Goal: Task Accomplishment & Management: Complete application form

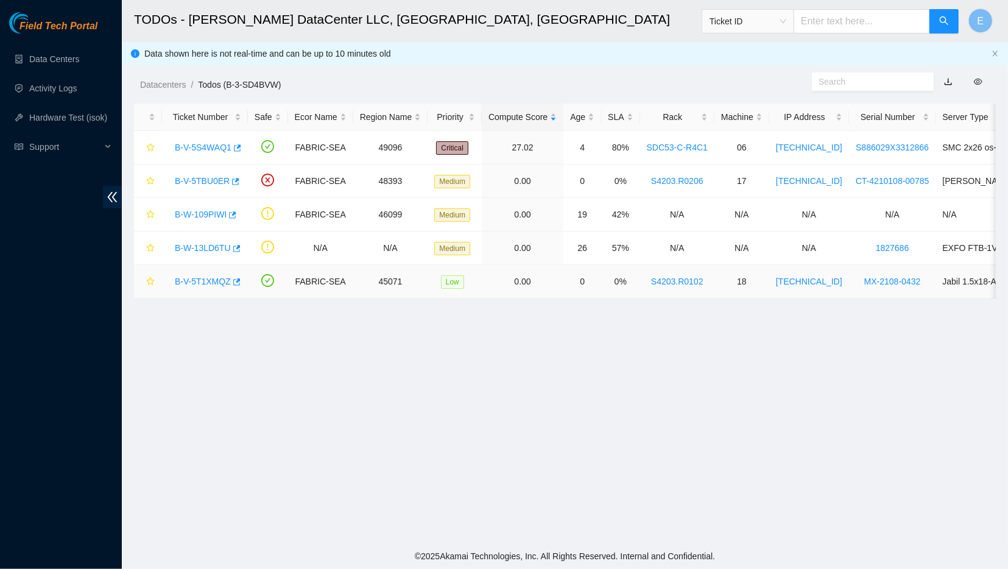
click at [211, 282] on link "B-V-5T1XMQZ" at bounding box center [203, 281] width 56 height 10
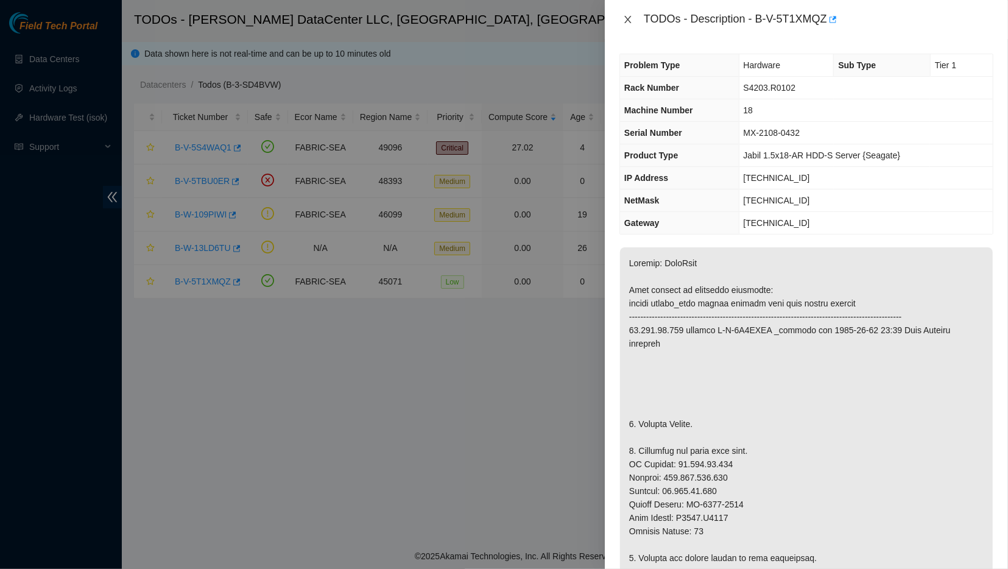
click at [625, 20] on icon "close" at bounding box center [628, 20] width 10 height 10
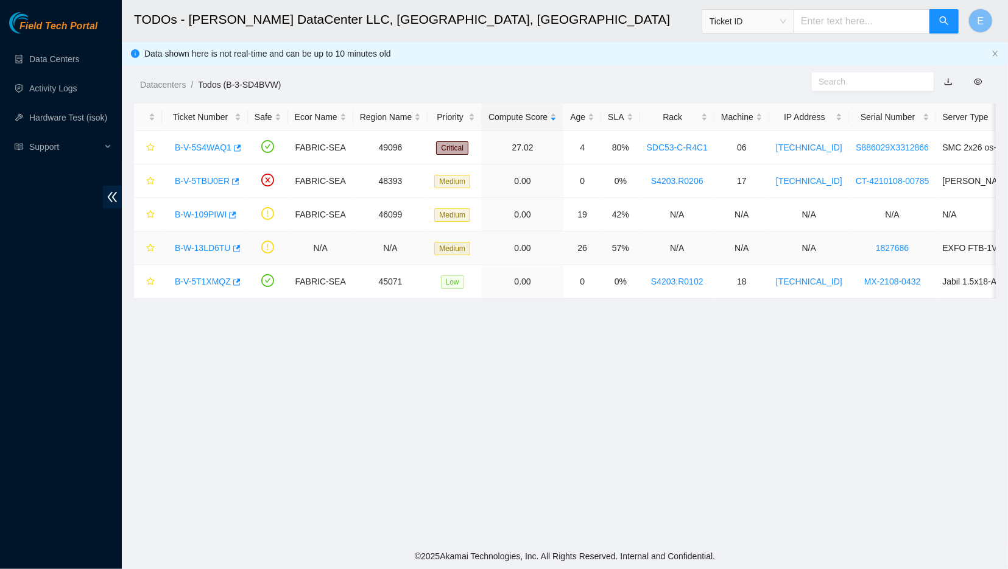
click at [209, 245] on link "B-W-13LD6TU" at bounding box center [203, 248] width 56 height 10
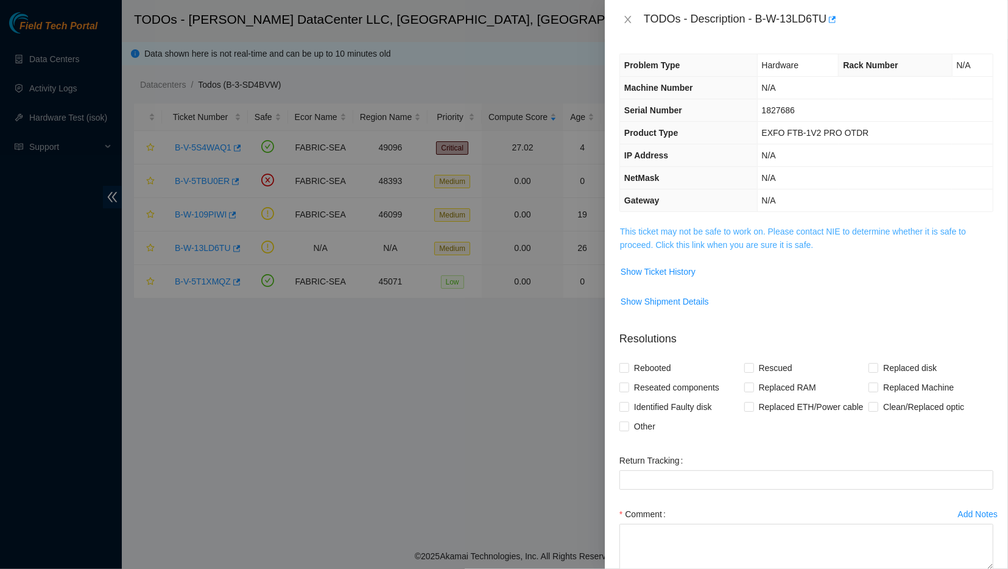
click at [650, 232] on link "This ticket may not be safe to work on. Please contact NIE to determine whether…" at bounding box center [793, 237] width 346 height 23
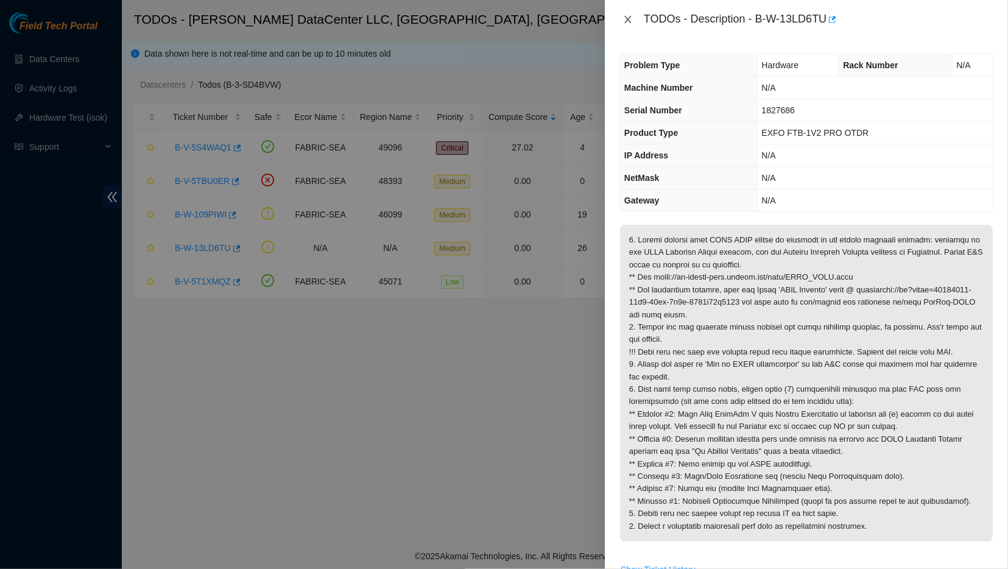
click at [625, 17] on icon "close" at bounding box center [628, 20] width 10 height 10
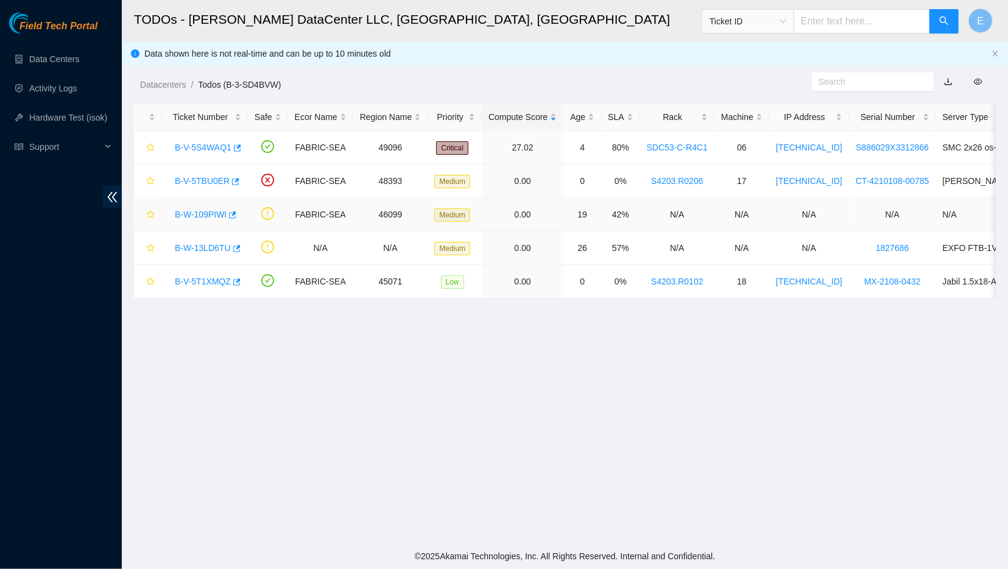
click at [211, 215] on link "B-W-109PIWI" at bounding box center [201, 214] width 52 height 10
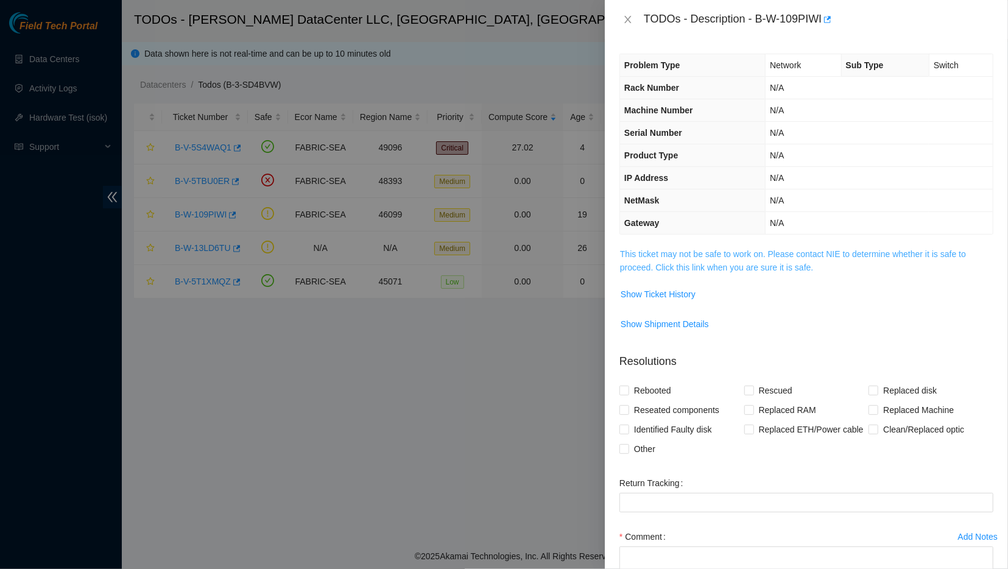
click at [654, 264] on link "This ticket may not be safe to work on. Please contact NIE to determine whether…" at bounding box center [793, 260] width 346 height 23
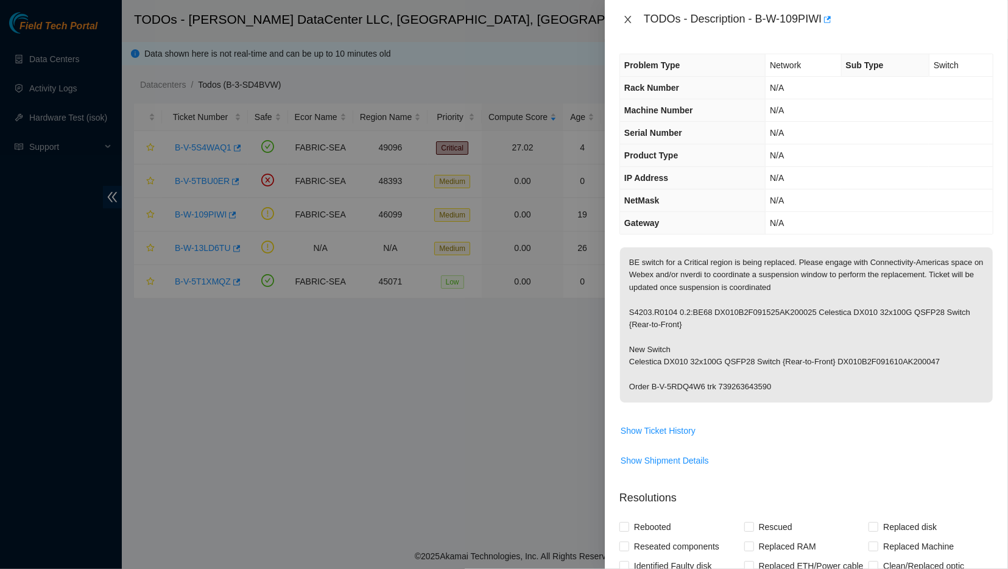
click at [625, 20] on icon "close" at bounding box center [628, 20] width 10 height 10
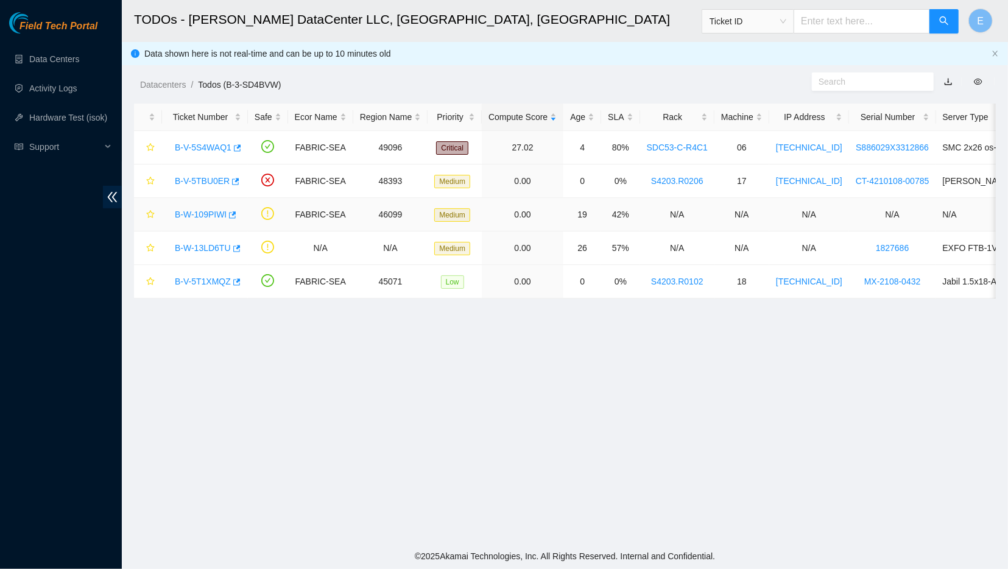
click at [208, 210] on link "B-W-109PIWI" at bounding box center [201, 214] width 52 height 10
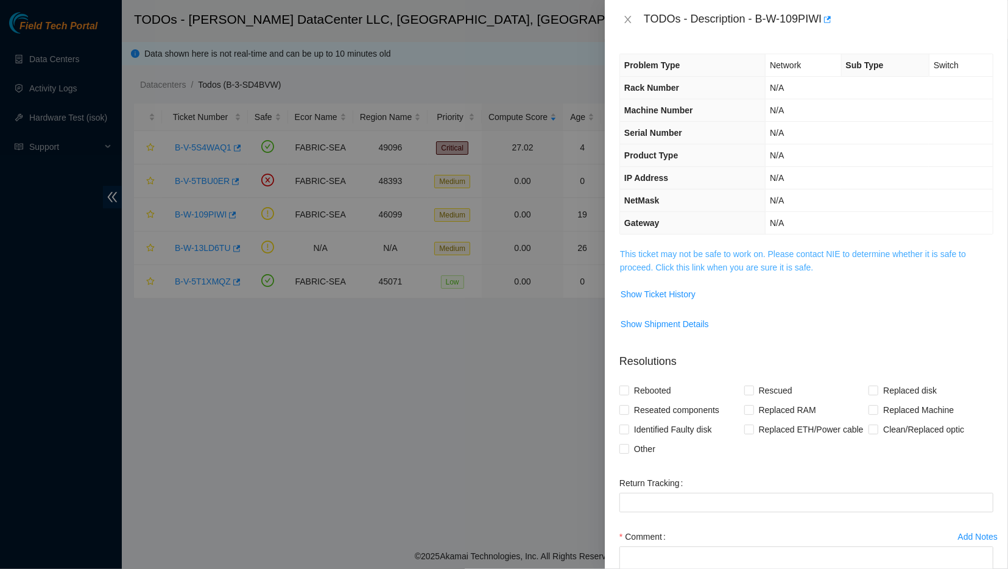
click at [648, 251] on link "This ticket may not be safe to work on. Please contact NIE to determine whether…" at bounding box center [793, 260] width 346 height 23
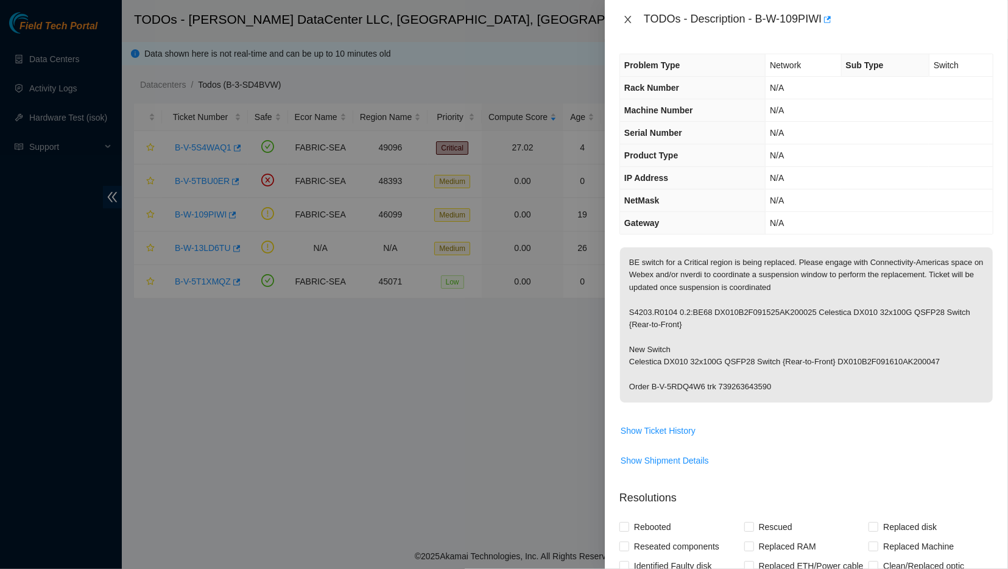
click at [626, 19] on icon "close" at bounding box center [627, 19] width 7 height 7
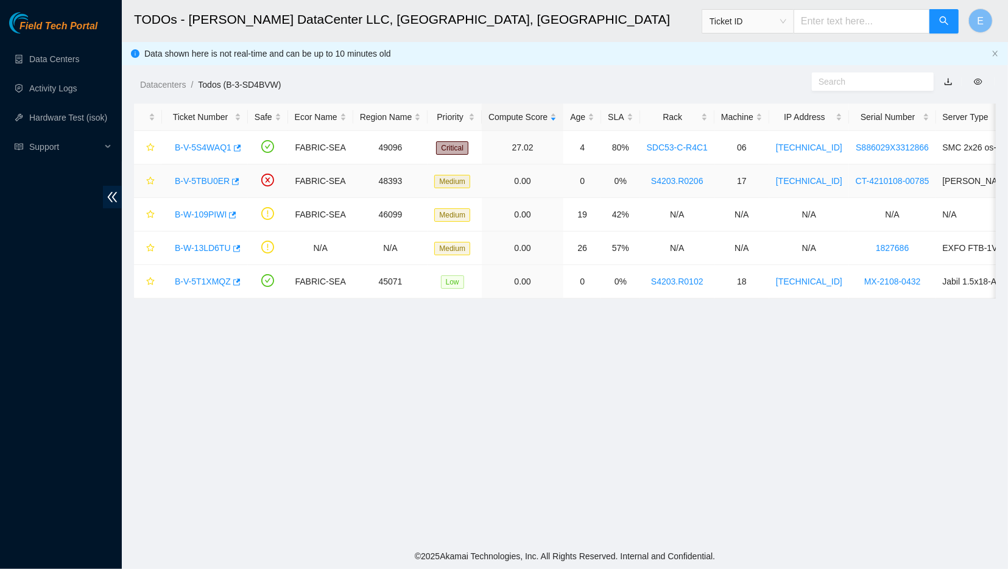
click at [209, 181] on link "B-V-5TBU0ER" at bounding box center [202, 181] width 55 height 10
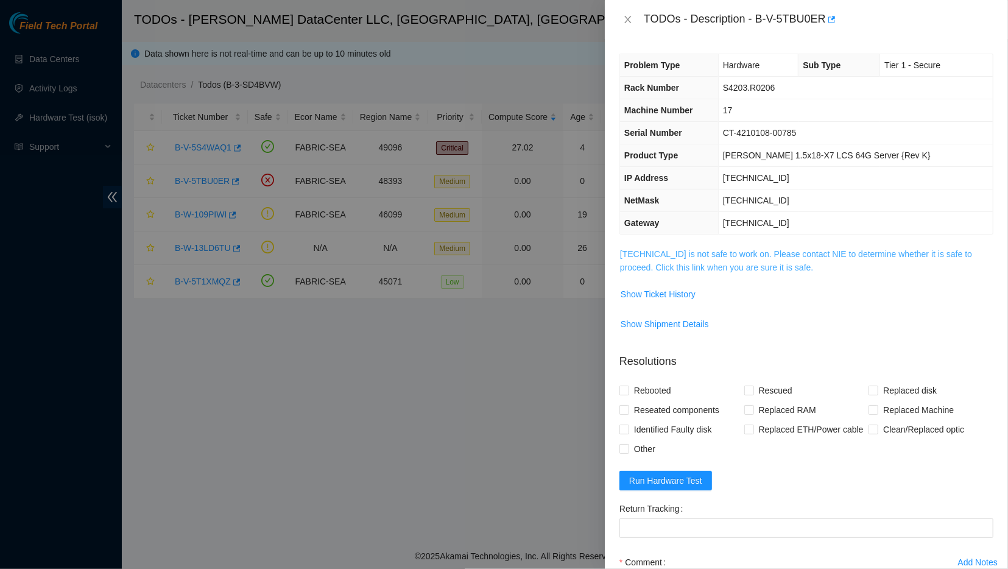
click at [650, 260] on link "23.62.96.148 is not safe to work on. Please contact NIE to determine whether it…" at bounding box center [796, 260] width 352 height 23
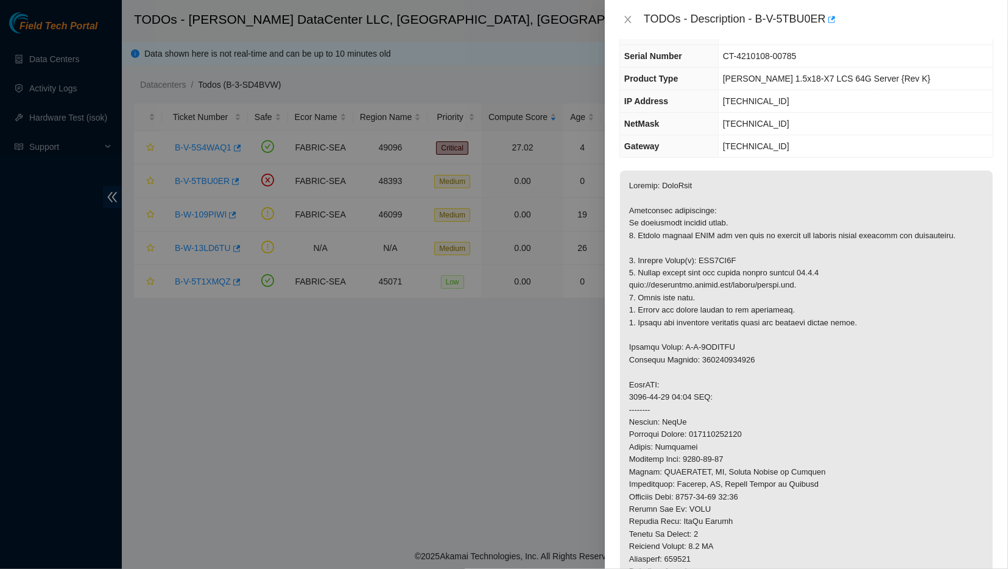
scroll to position [75, 0]
click at [512, 372] on div at bounding box center [504, 284] width 1008 height 569
click at [624, 24] on icon "close" at bounding box center [628, 20] width 10 height 10
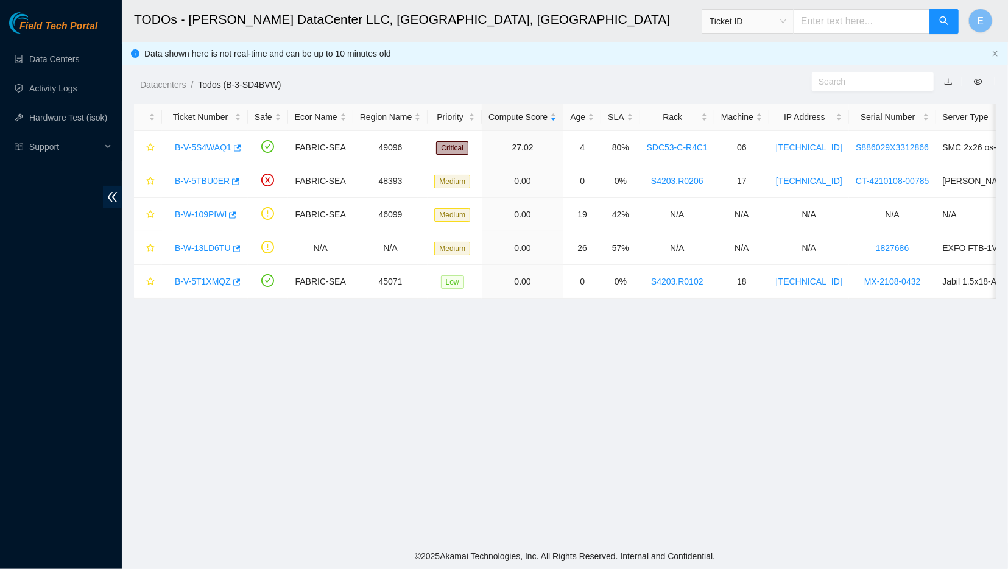
scroll to position [96, 0]
drag, startPoint x: 172, startPoint y: 180, endPoint x: 223, endPoint y: 177, distance: 51.8
click at [223, 177] on div "B-V-5TBU0ER" at bounding box center [205, 180] width 72 height 19
copy link "B-V-5TBU0ER"
click at [207, 177] on link "B-V-5TBU0ER" at bounding box center [202, 181] width 55 height 10
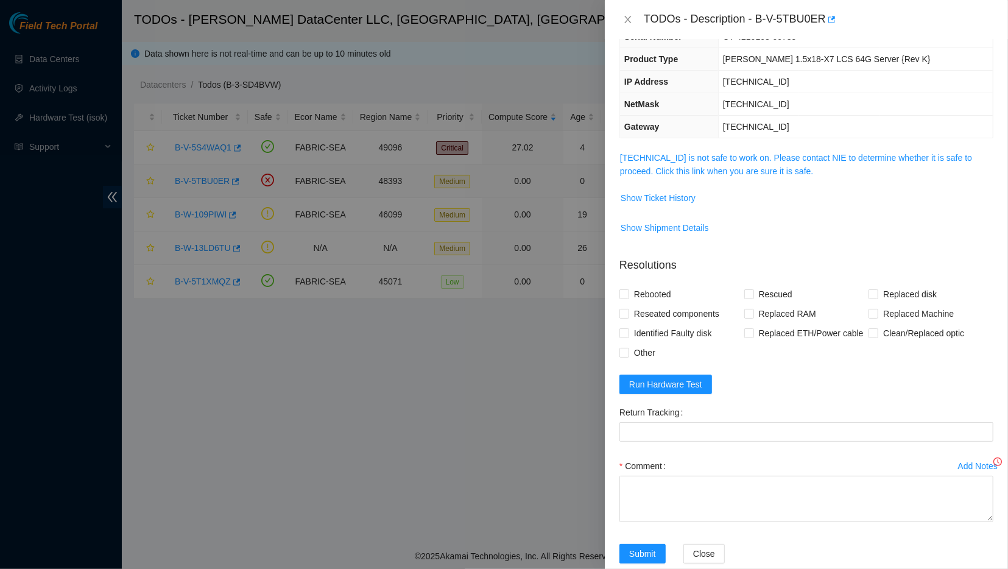
scroll to position [0, 0]
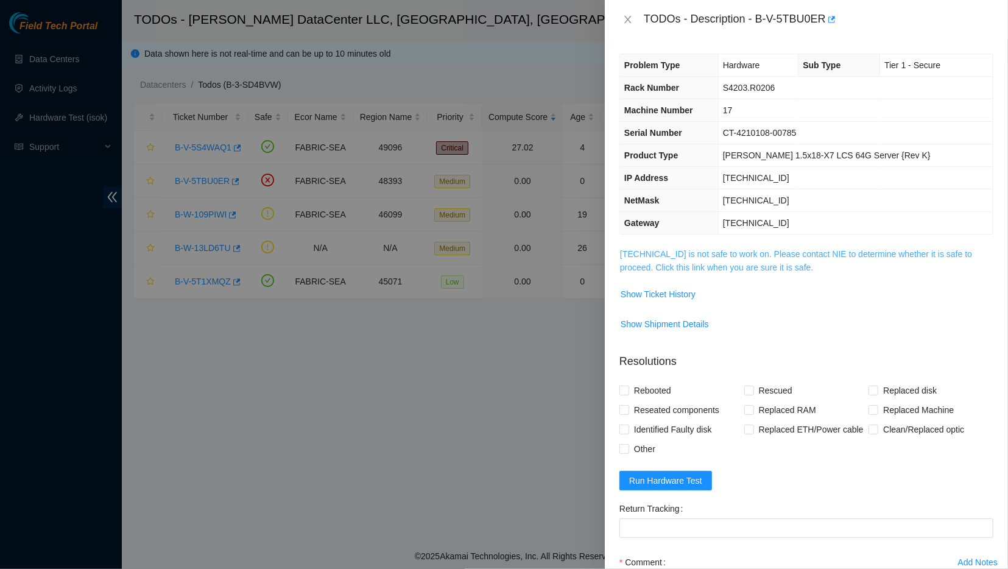
click at [644, 265] on link "23.62.96.148 is not safe to work on. Please contact NIE to determine whether it…" at bounding box center [796, 260] width 352 height 23
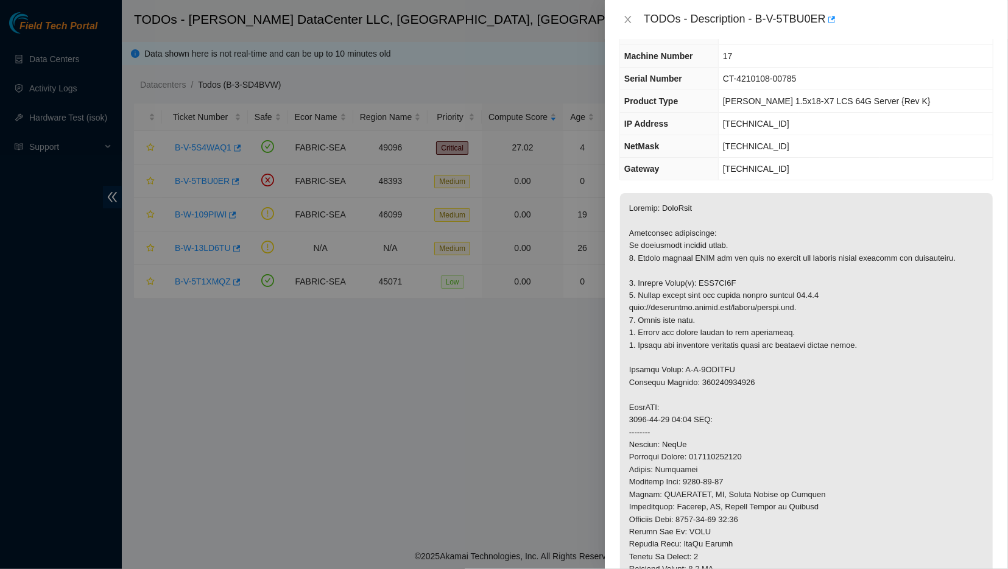
scroll to position [55, 0]
click at [882, 85] on td "CT-4210108-00785" at bounding box center [855, 78] width 275 height 23
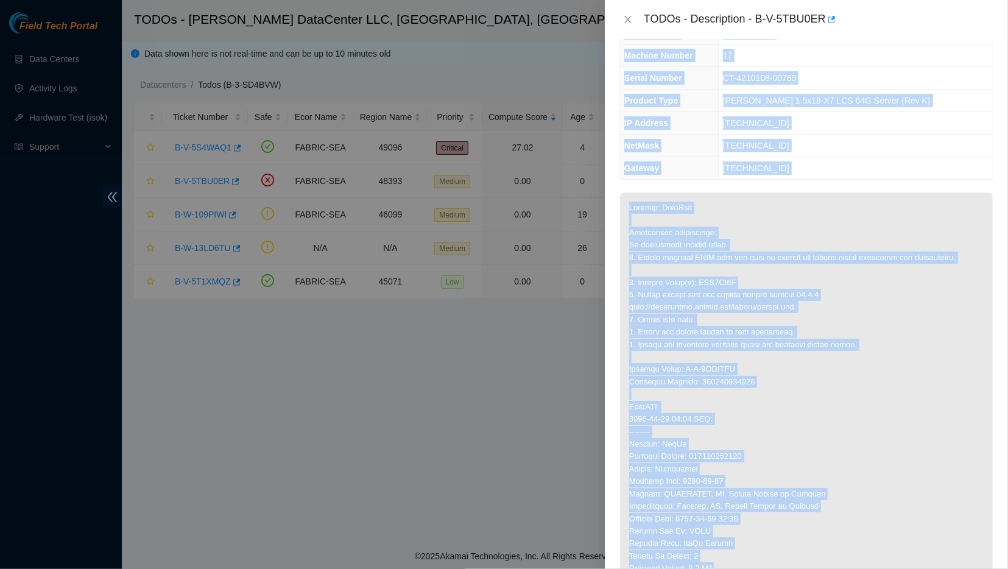
drag, startPoint x: 642, startPoint y: 19, endPoint x: 870, endPoint y: 566, distance: 593.1
click at [870, 566] on div "TODOs - Description - B-V-5TBU0ER Problem Type Hardware Sub Type Tier 1 - Secur…" at bounding box center [806, 284] width 403 height 569
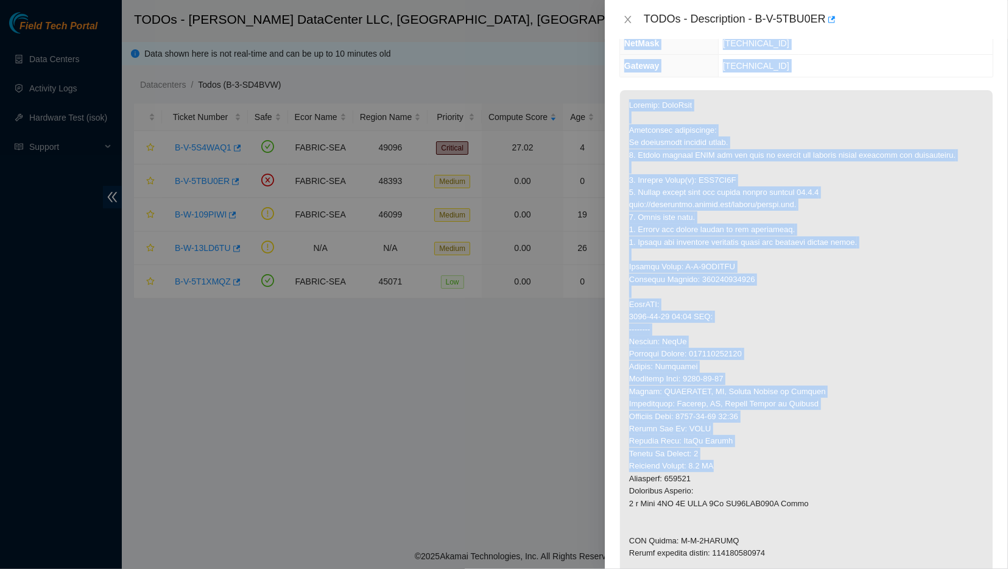
click at [852, 462] on p at bounding box center [806, 354] width 373 height 528
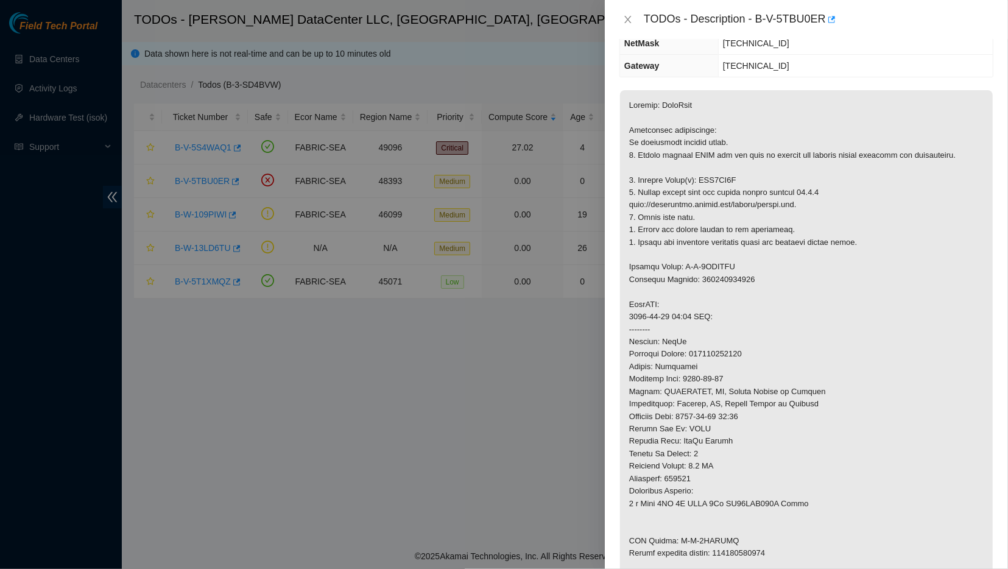
click at [852, 462] on p at bounding box center [806, 354] width 373 height 528
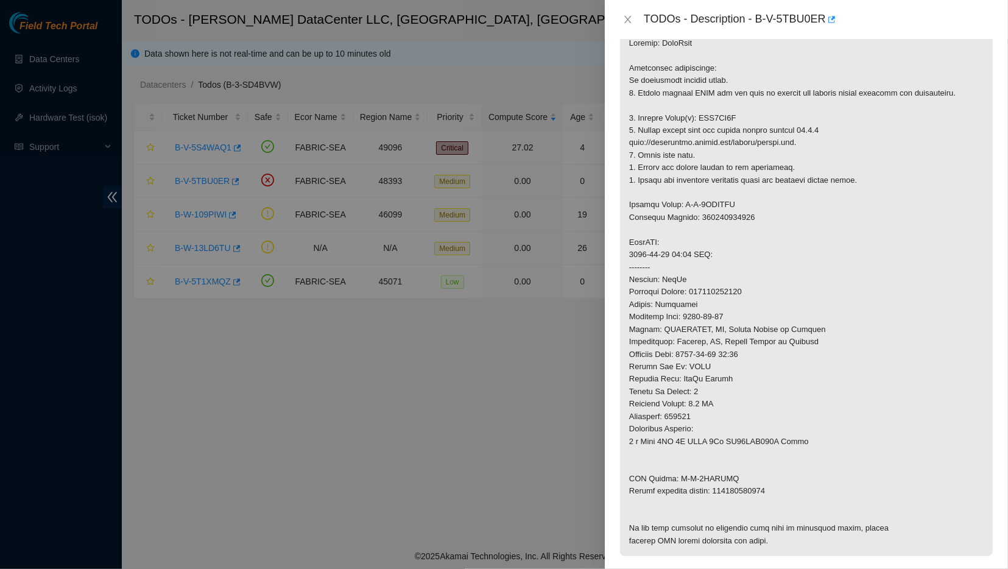
scroll to position [0, 0]
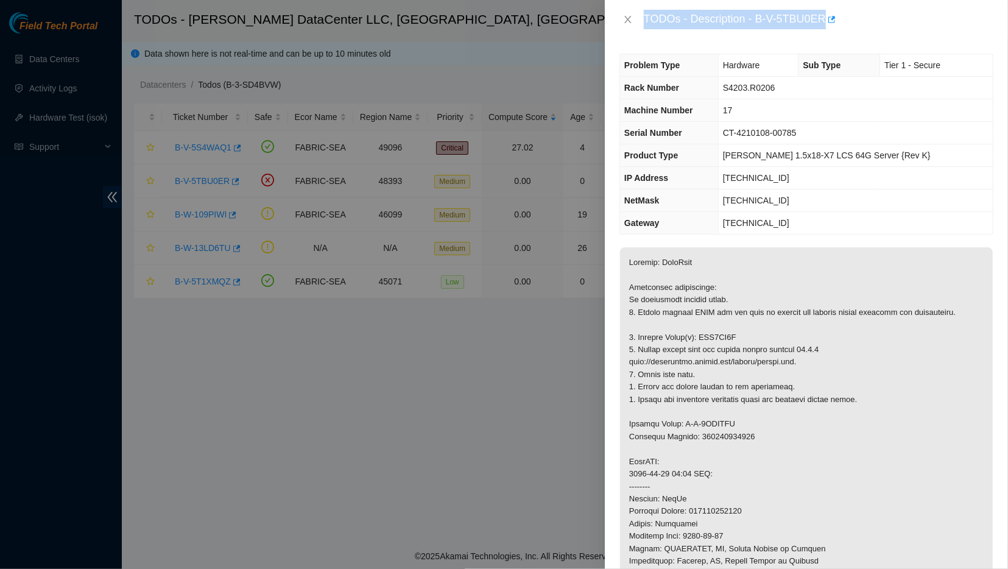
drag, startPoint x: 799, startPoint y: 442, endPoint x: 640, endPoint y: 16, distance: 454.6
click at [640, 39] on div "Problem Type Hardware Sub Type Tier 1 - Secure Rack Number S4203.R0206 Machine …" at bounding box center [806, 304] width 403 height 530
copy div "TODOs - Description - B-V-5TBU0ER"
click at [808, 272] on p at bounding box center [806, 511] width 373 height 528
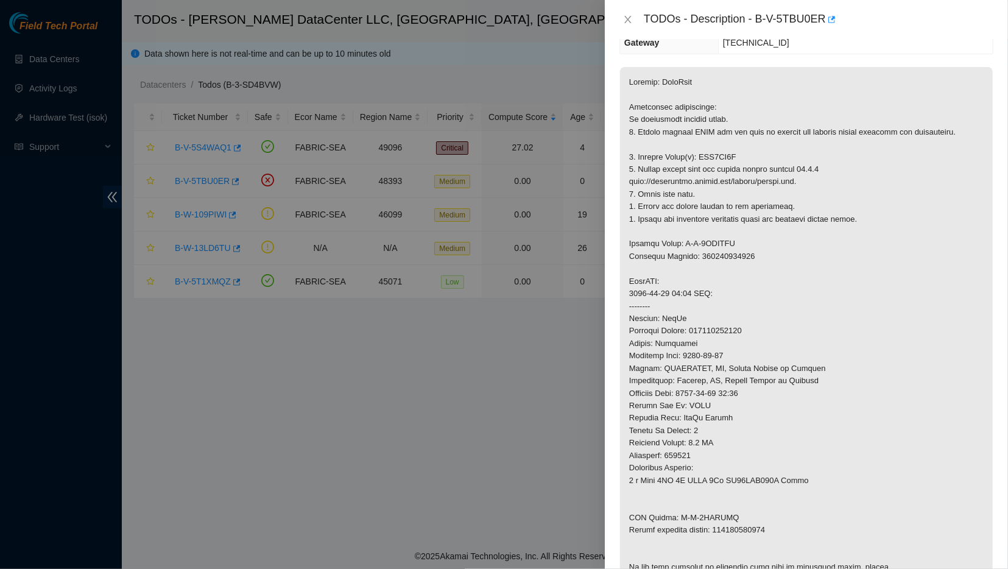
scroll to position [180, 0]
click at [724, 328] on p at bounding box center [806, 331] width 373 height 528
copy p "463470041919"
click at [273, 432] on div at bounding box center [504, 284] width 1008 height 569
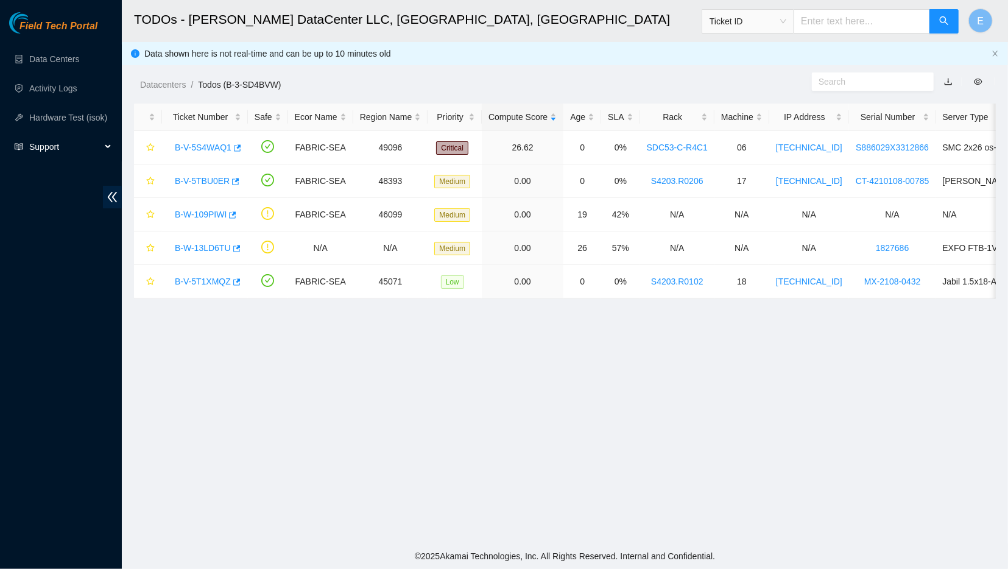
click at [54, 152] on span "Support" at bounding box center [65, 147] width 72 height 24
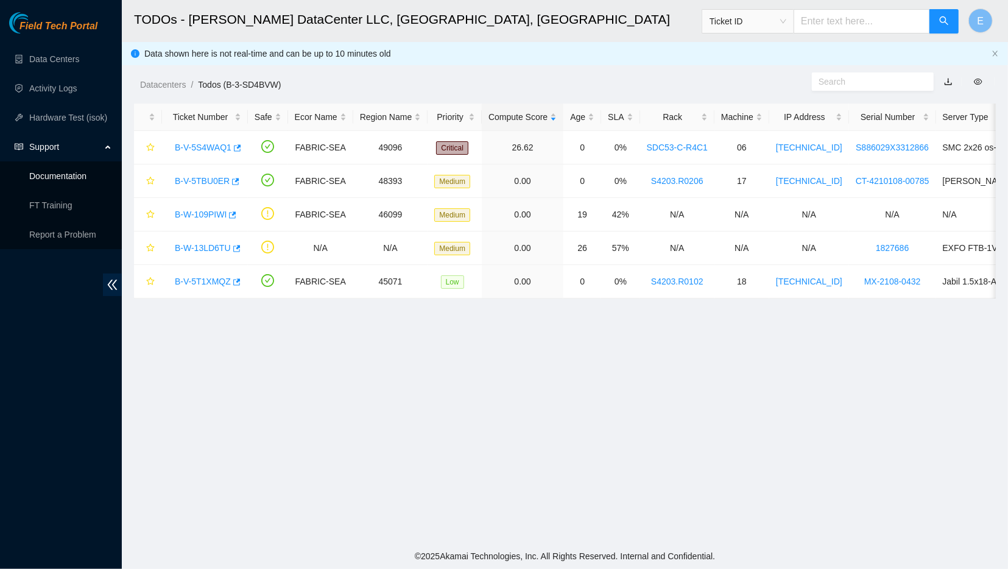
click at [55, 181] on link "Documentation" at bounding box center [57, 176] width 57 height 10
click at [206, 184] on link "B-V-5TBU0ER" at bounding box center [202, 181] width 55 height 10
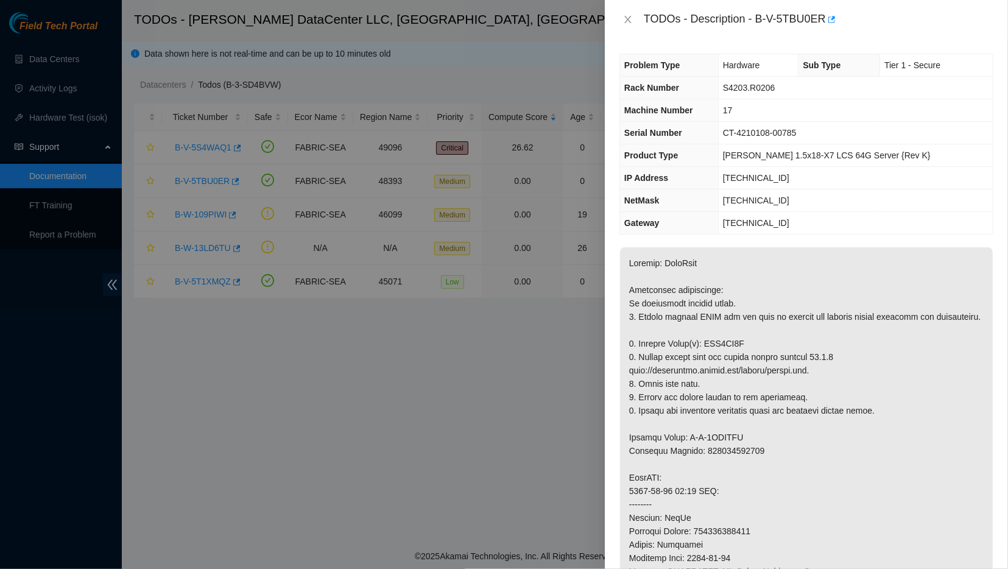
scroll to position [304, 0]
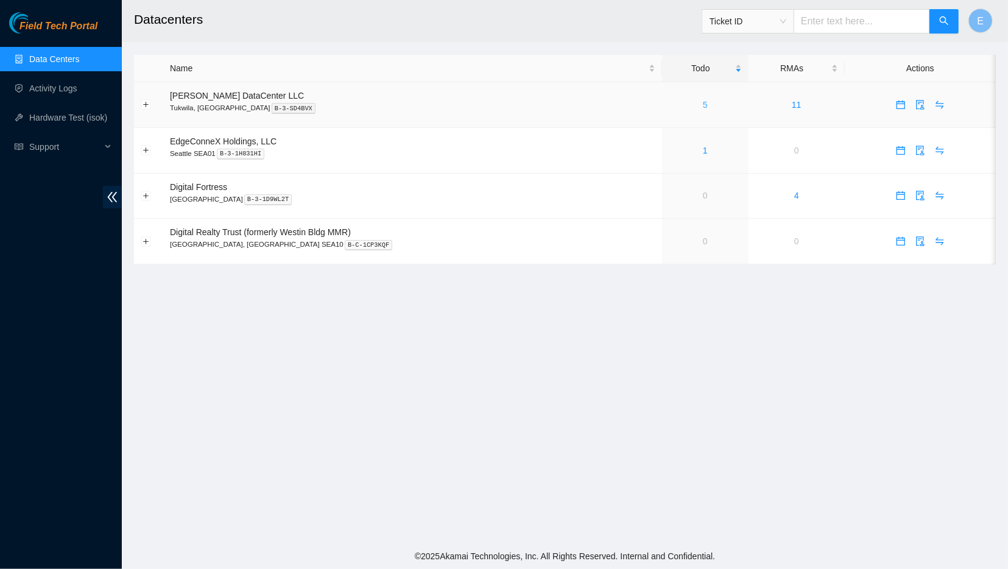
click at [703, 107] on link "5" at bounding box center [705, 105] width 5 height 10
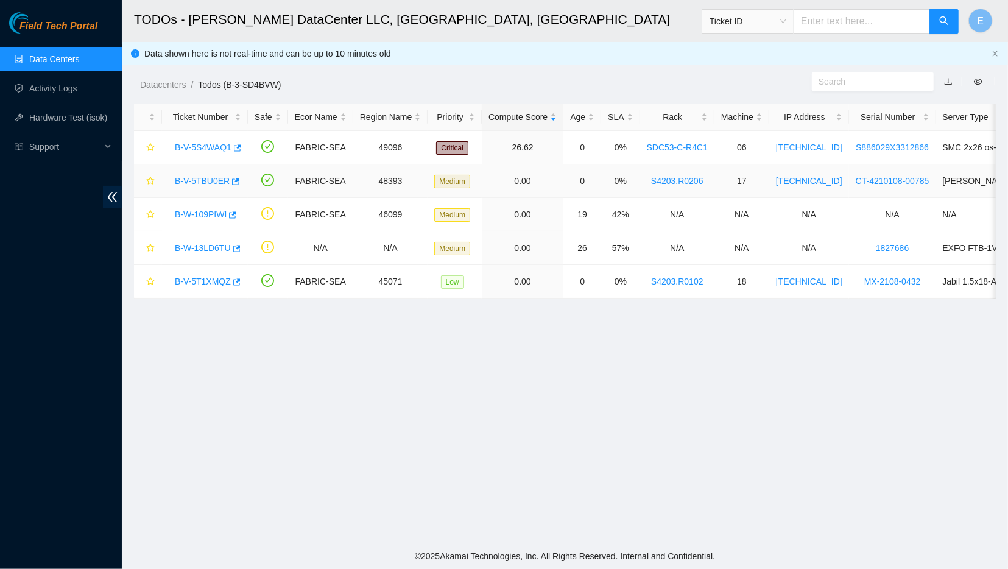
click at [189, 184] on link "B-V-5TBU0ER" at bounding box center [202, 181] width 55 height 10
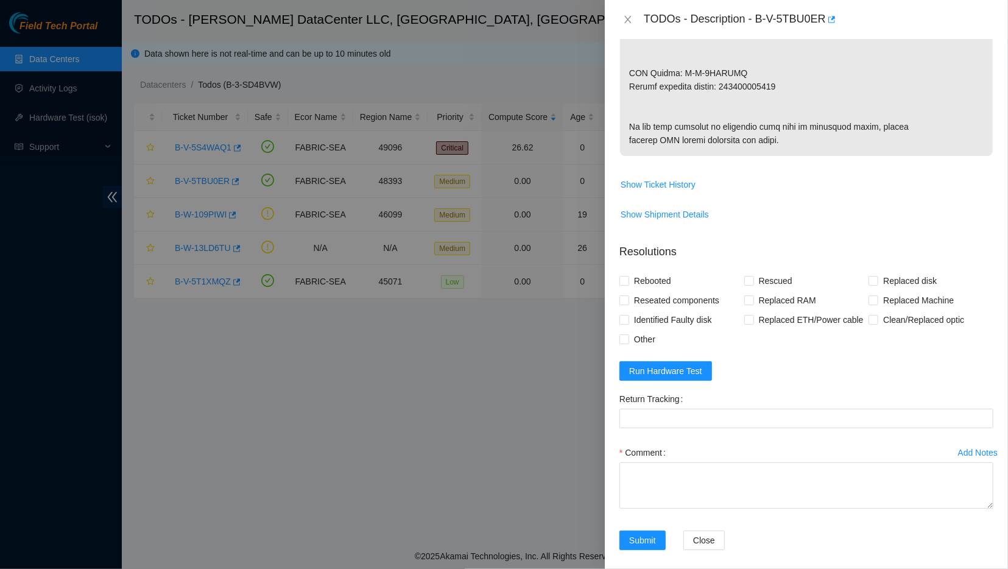
scroll to position [660, 0]
click at [665, 376] on span "Run Hardware Test" at bounding box center [665, 369] width 73 height 13
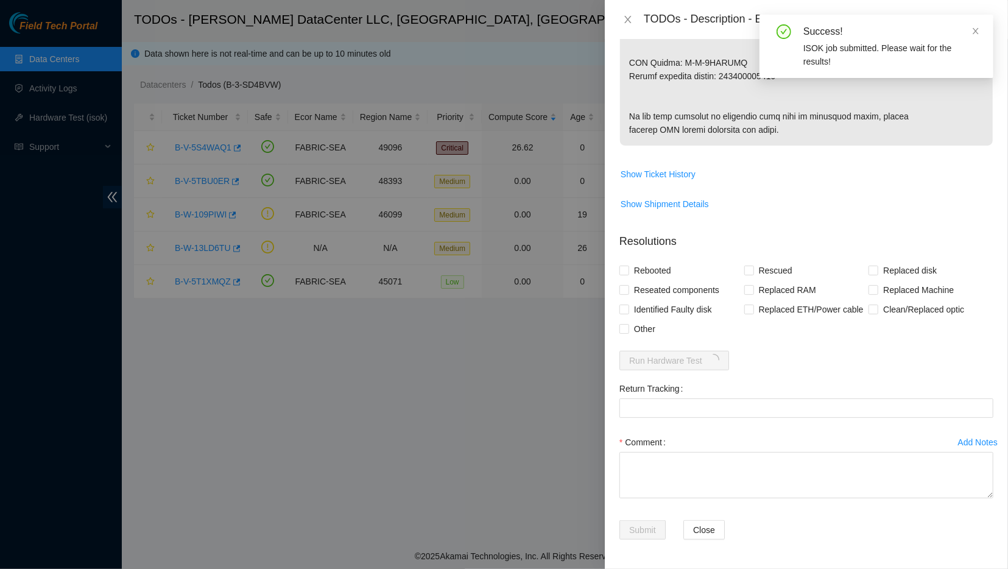
scroll to position [722, 0]
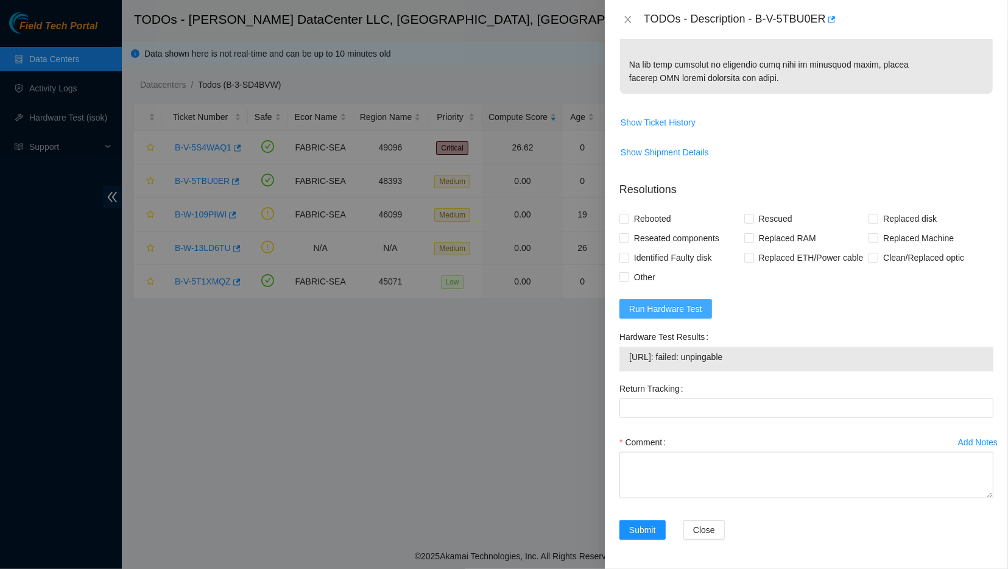
click at [686, 315] on span "Run Hardware Test" at bounding box center [665, 308] width 73 height 13
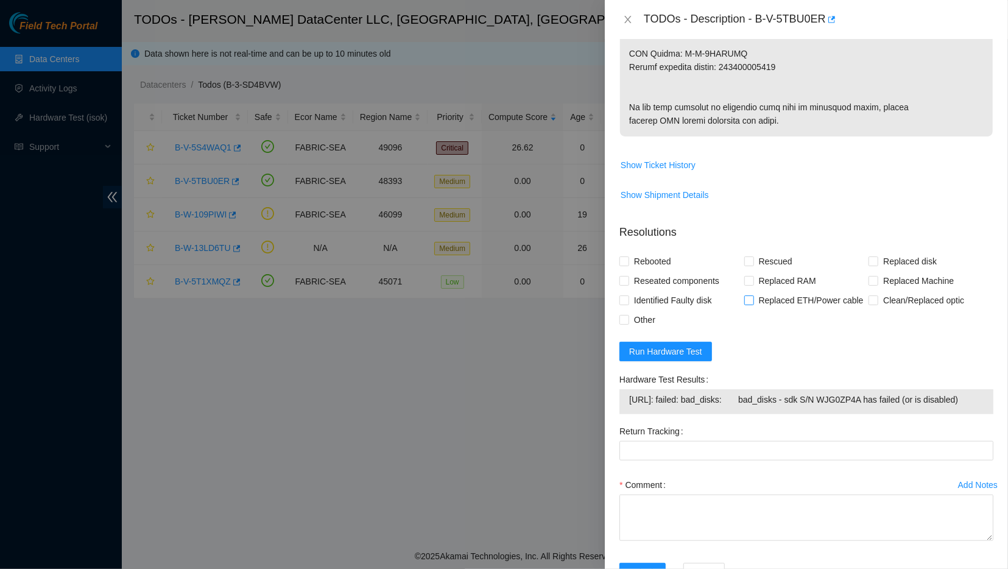
scroll to position [679, 0]
click at [764, 405] on span "23.62.96.148: failed: bad_disks: bad_disks - sdk S/N WJG0ZP4A has failed (or is…" at bounding box center [806, 397] width 354 height 13
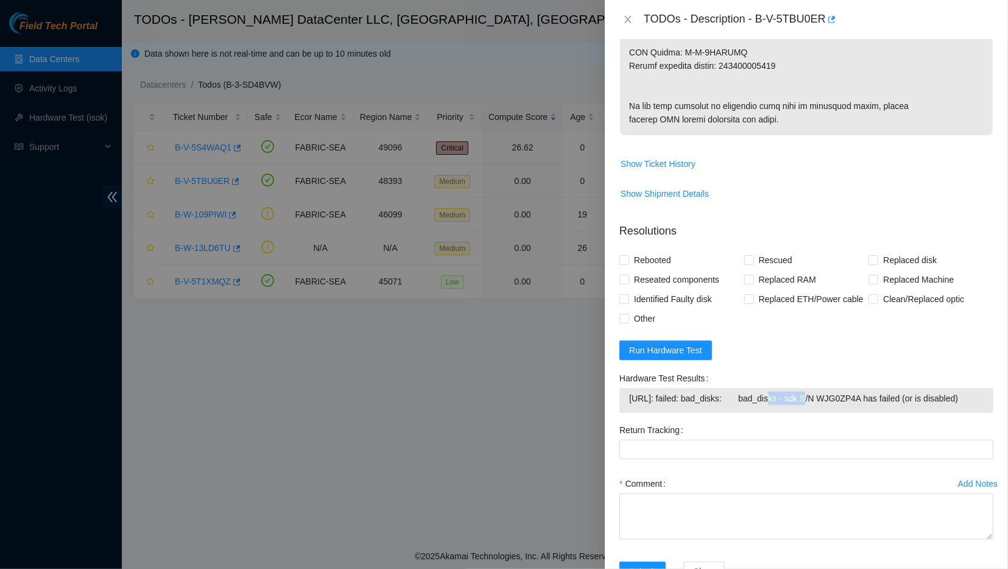
copy span "23.62.96.148: failed: bad_disks: bad_disks - sdk S/N WJG0ZP4A has failed (or is…"
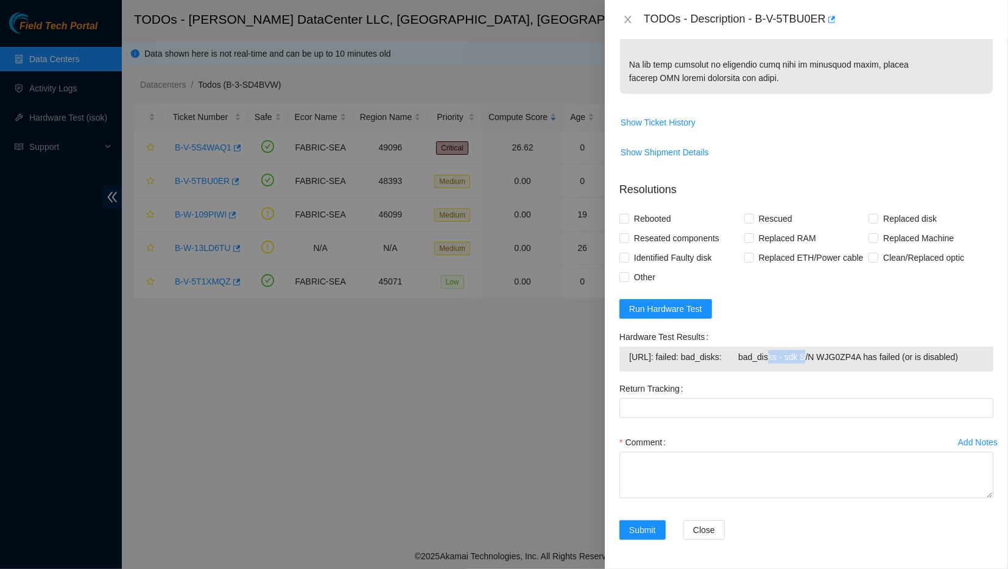
scroll to position [785, 0]
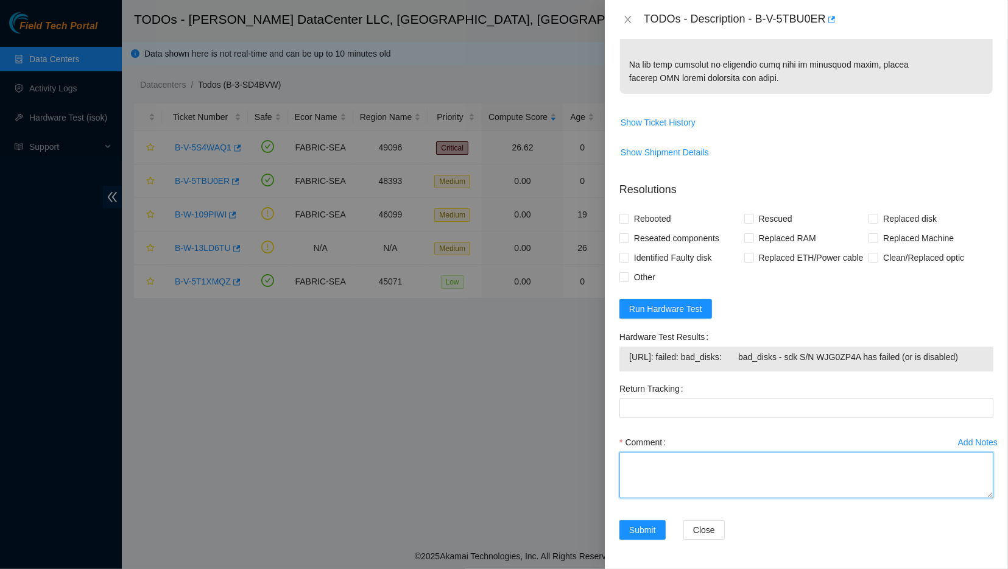
click at [669, 461] on textarea "Comment" at bounding box center [806, 475] width 374 height 46
click at [732, 467] on textarea "1. Contacted NOCC to check if safe-to-work 2. shutdown the machine 3. replaced …" at bounding box center [806, 475] width 374 height 46
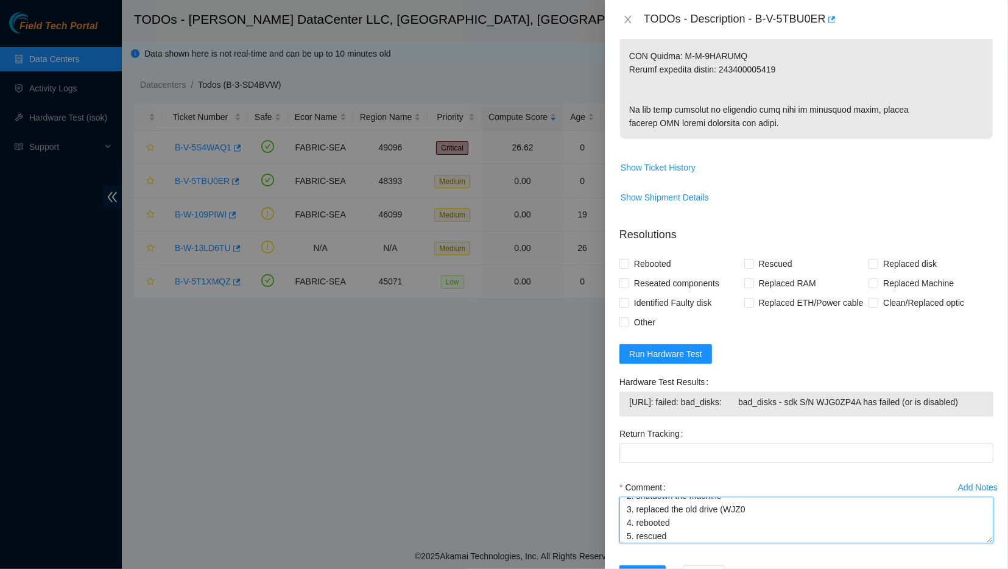
scroll to position [785, 0]
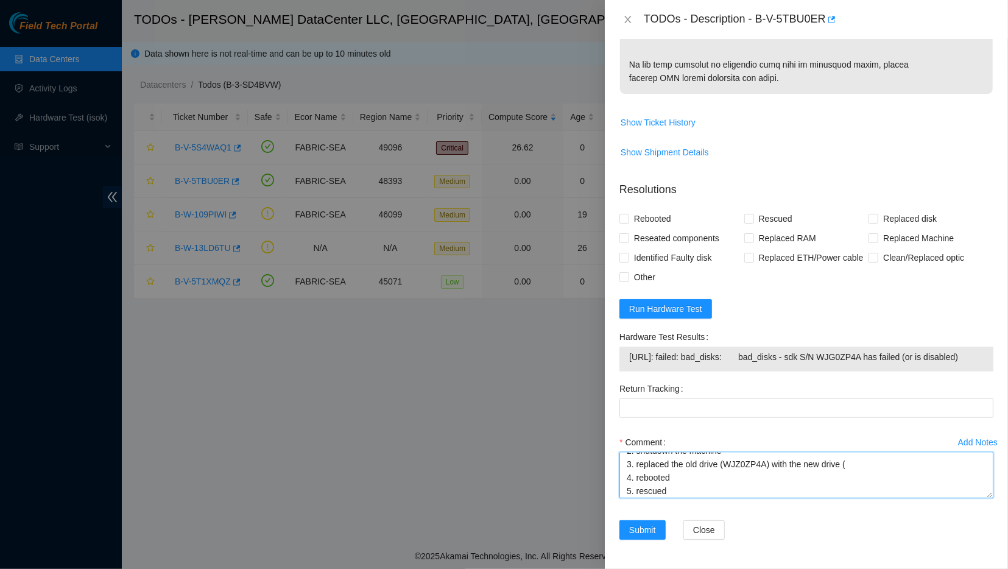
paste textarea "23.62.96.148: failed: bad_disks: bad_disks - sdk S/N WJG0ZP4A has failed (or is…"
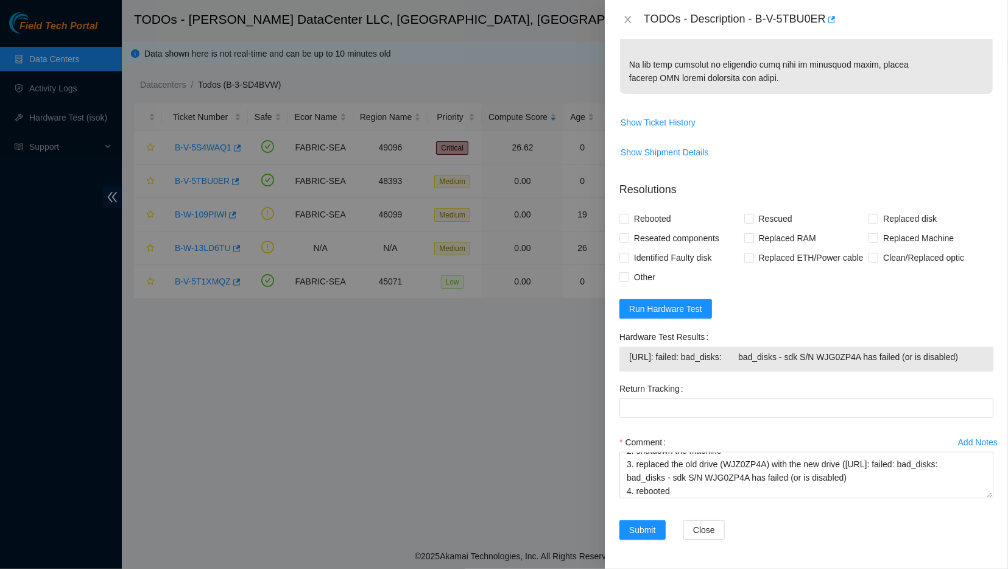
click at [815, 325] on form "Resolutions Rebooted Rescued Replaced disk Reseated components Replaced RAM Rep…" at bounding box center [806, 363] width 374 height 382
click at [853, 460] on textarea "1. Contacted NOCC to check if safe-to-work 2. shutdown the machine 3. replaced …" at bounding box center [806, 475] width 374 height 46
click at [845, 474] on textarea "1. Contacted NOCC to check if safe-to-work 2. shutdown the machine 3. replaced …" at bounding box center [806, 475] width 374 height 46
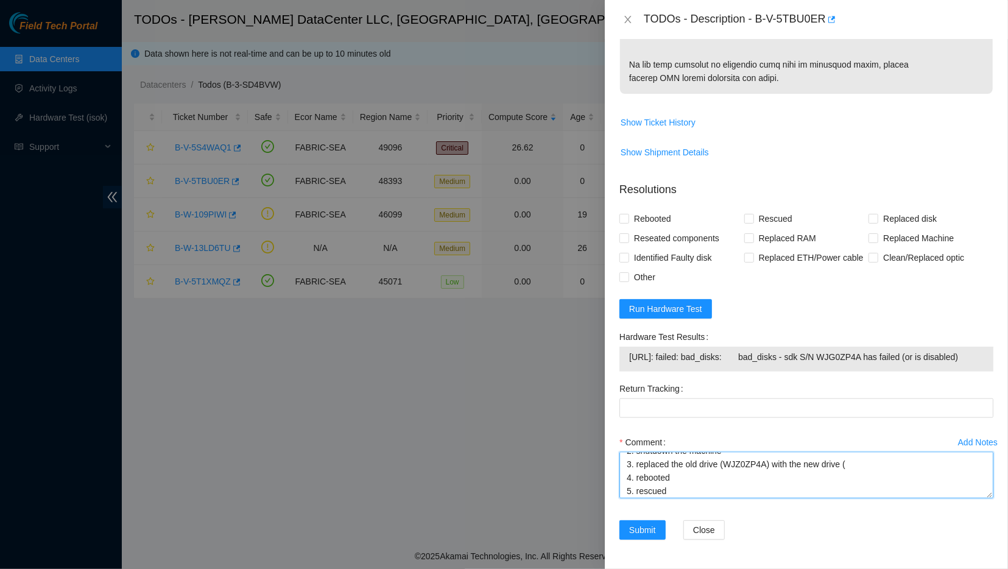
paste textarea "20IPKBAOFJKA"
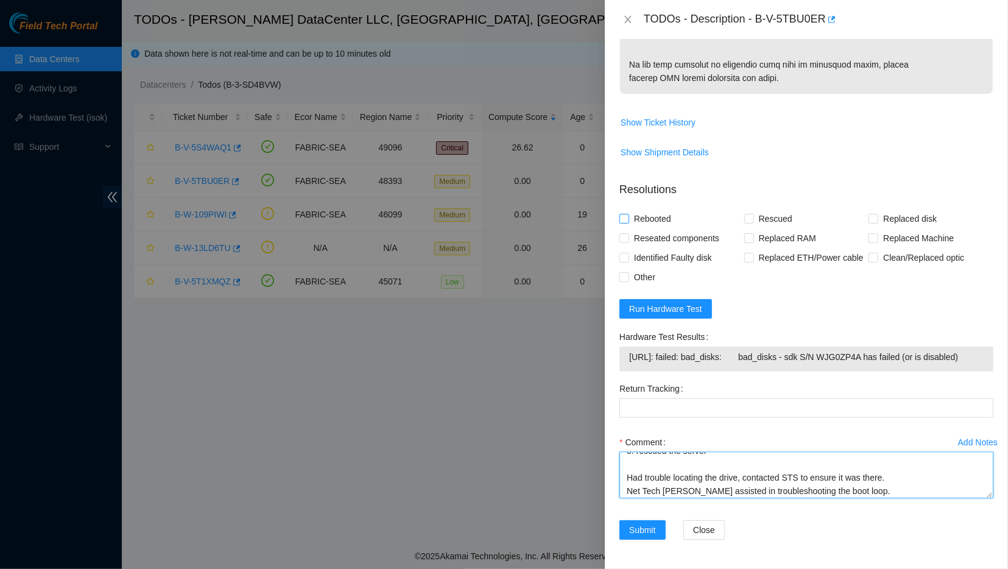
type textarea "1. Contacted NOCC to check if safe-to-work 2. shutdown the machine 3. replaced …"
click at [665, 216] on span "Rebooted" at bounding box center [652, 218] width 47 height 19
click at [628, 216] on input "Rebooted" at bounding box center [623, 218] width 9 height 9
checkbox input "true"
click at [758, 219] on span "Rescued" at bounding box center [775, 218] width 43 height 19
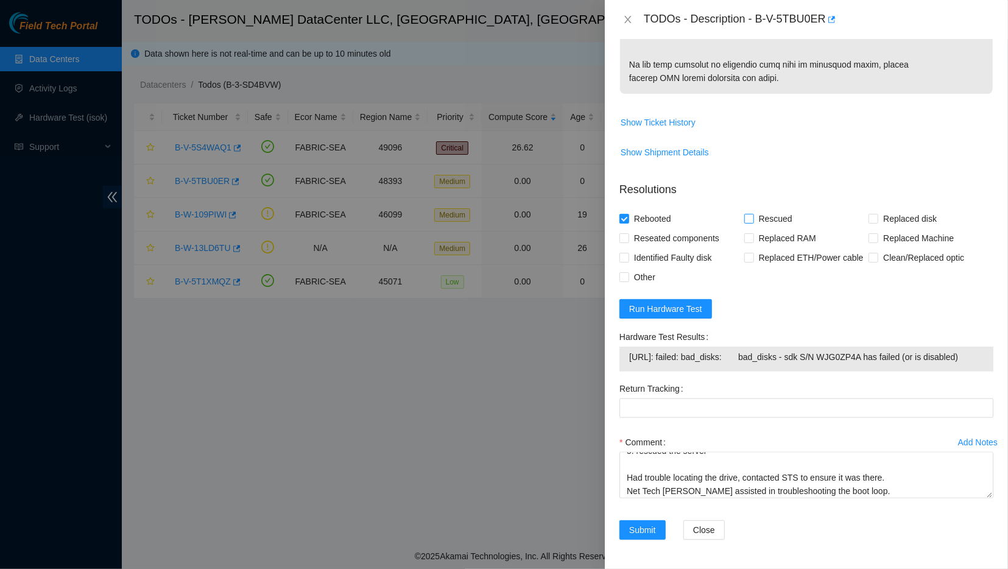
click at [753, 219] on input "Rescued" at bounding box center [748, 218] width 9 height 9
checkbox input "true"
click at [880, 216] on span "Replaced disk" at bounding box center [909, 218] width 63 height 19
click at [877, 216] on input "Replaced disk" at bounding box center [872, 218] width 9 height 9
checkbox input "true"
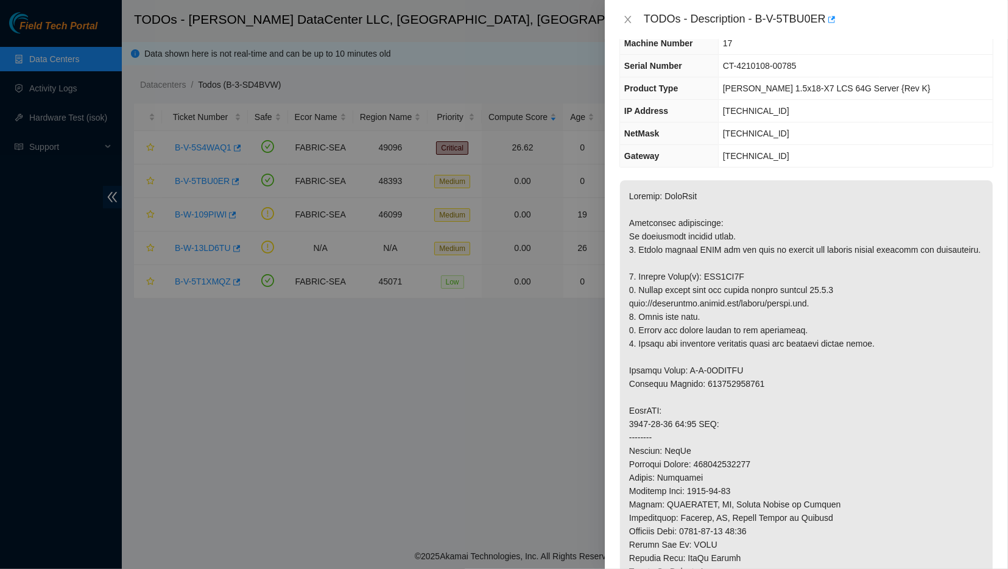
scroll to position [0, 0]
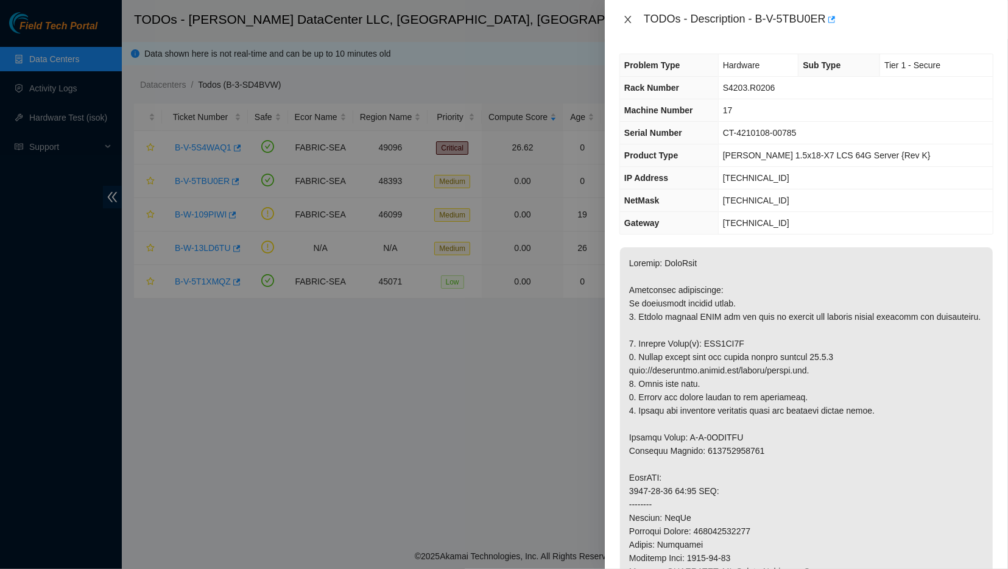
click at [626, 21] on icon "close" at bounding box center [628, 20] width 10 height 10
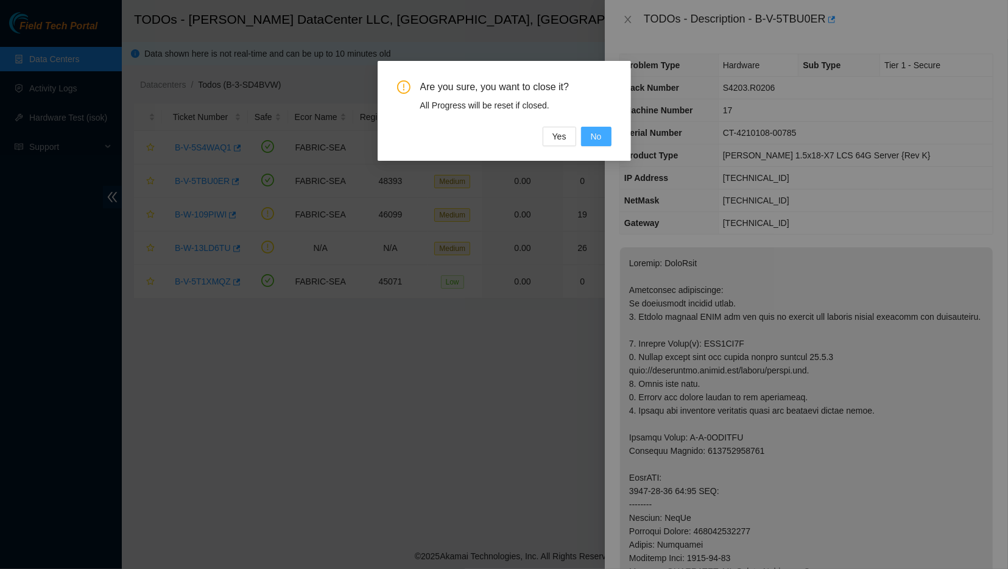
click at [602, 135] on button "No" at bounding box center [596, 136] width 30 height 19
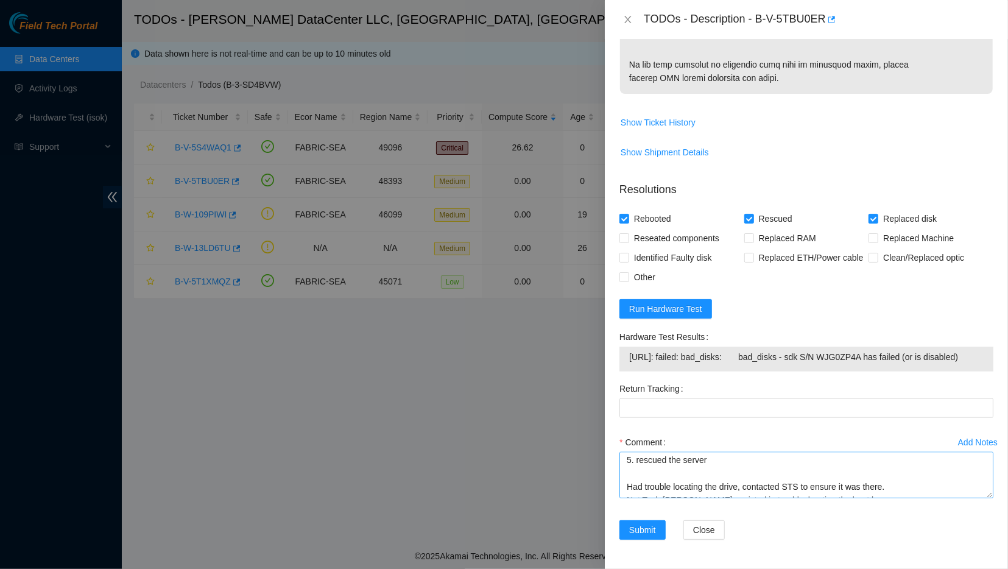
scroll to position [56, 0]
click at [745, 471] on textarea "1. Contacted NOCC to check if safe-to-work 2. shutdown the machine 3. replaced …" at bounding box center [806, 475] width 374 height 46
paste textarea "20IPKBAOFJKA"
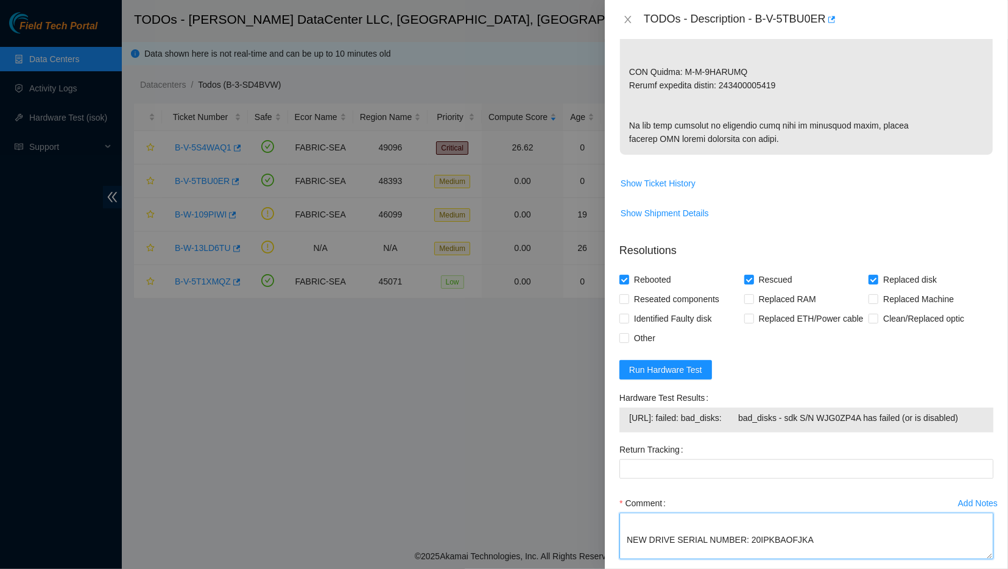
scroll to position [653, 0]
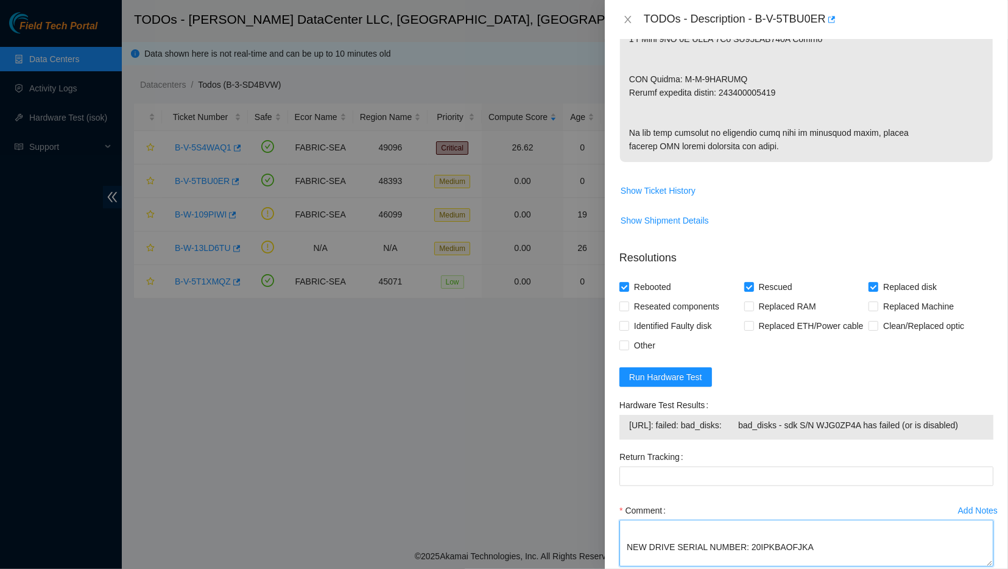
type textarea "1. Contacted NOCC to check if safe-to-work 2. shutdown the machine 3. replaced …"
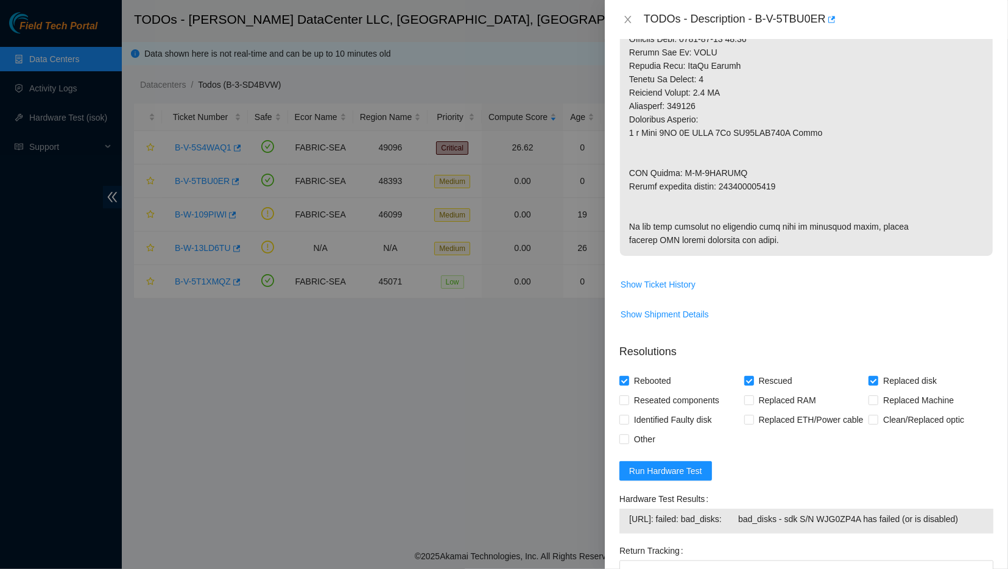
scroll to position [561, 0]
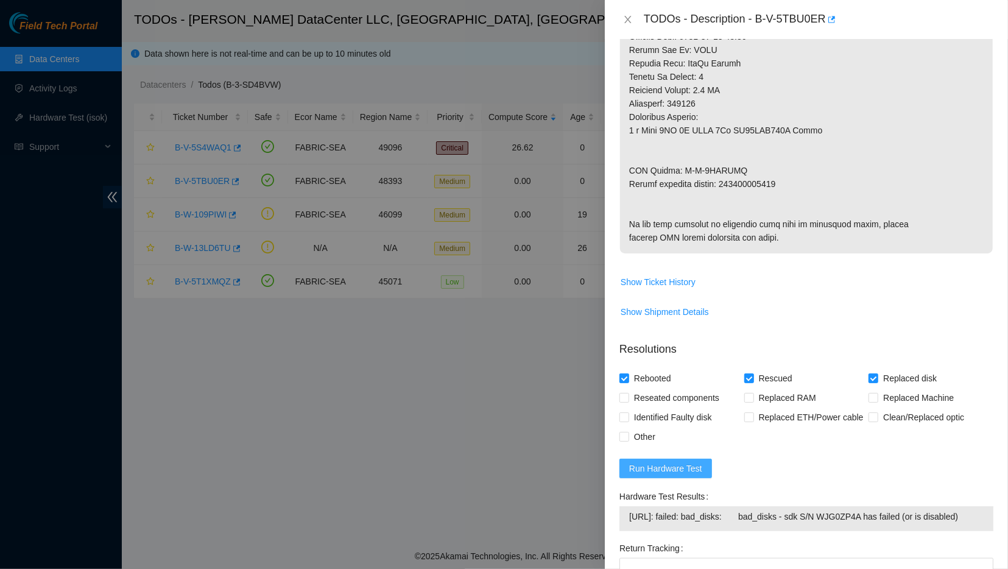
click at [690, 475] on span "Run Hardware Test" at bounding box center [665, 467] width 73 height 13
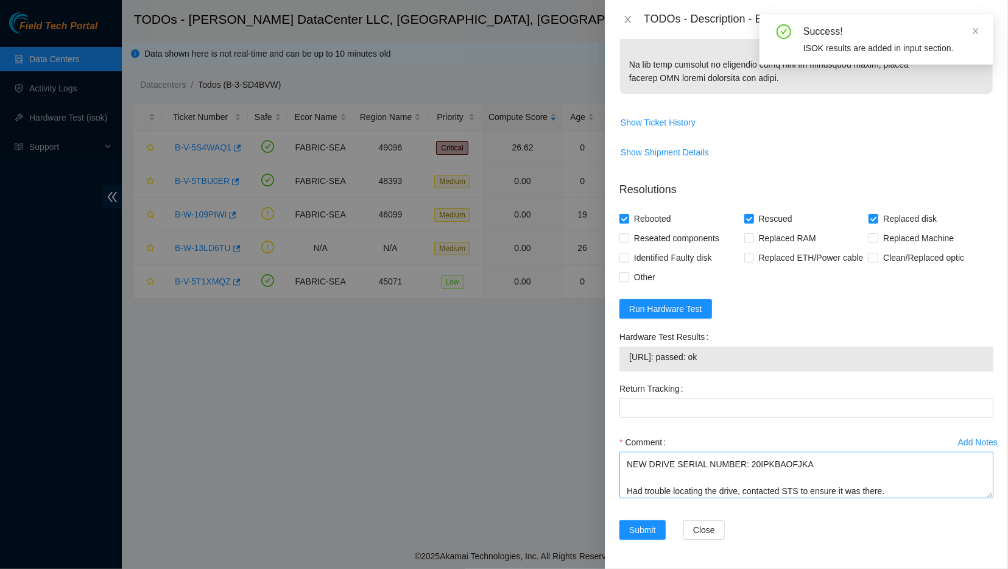
scroll to position [107, 0]
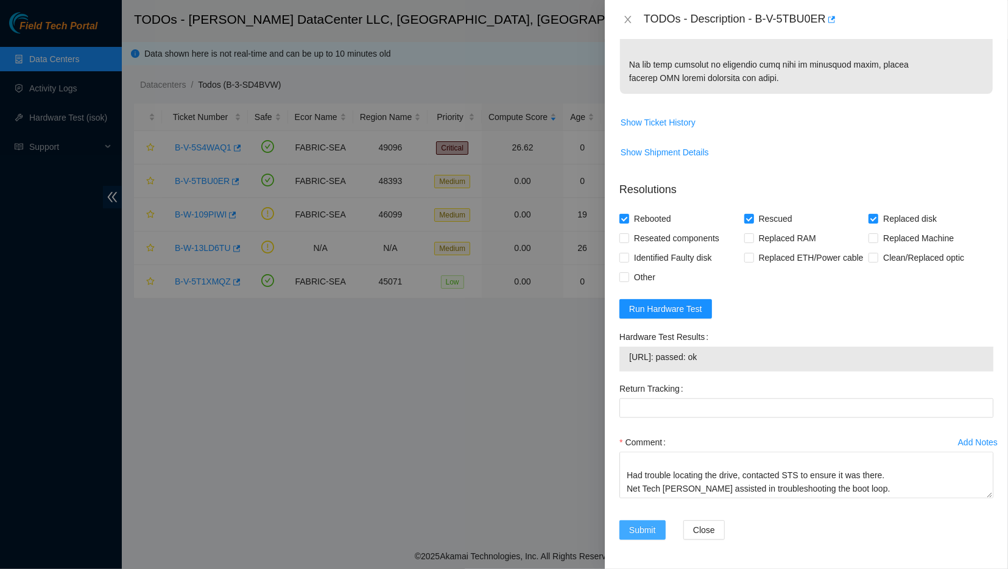
click at [642, 534] on span "Submit" at bounding box center [642, 529] width 27 height 13
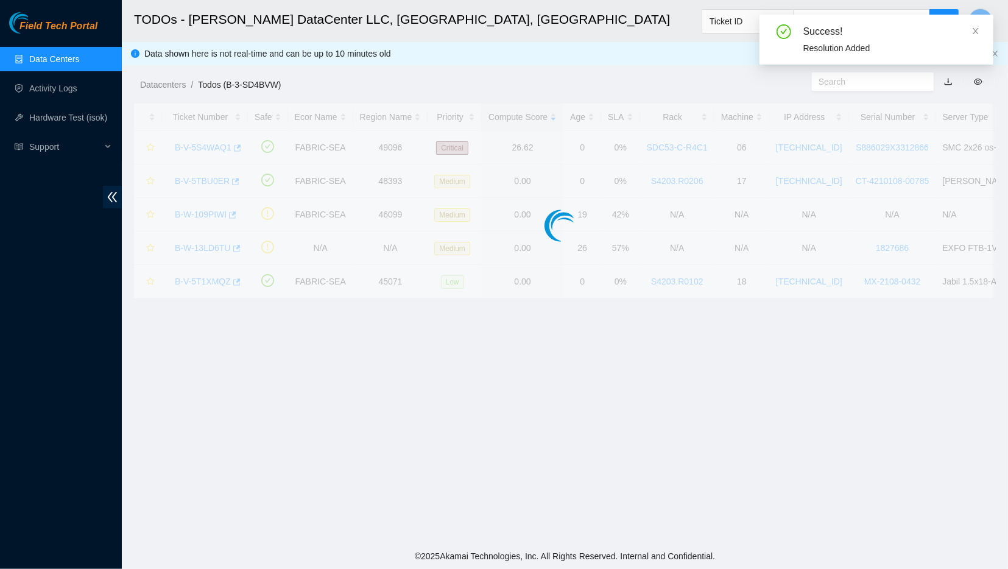
scroll to position [96, 0]
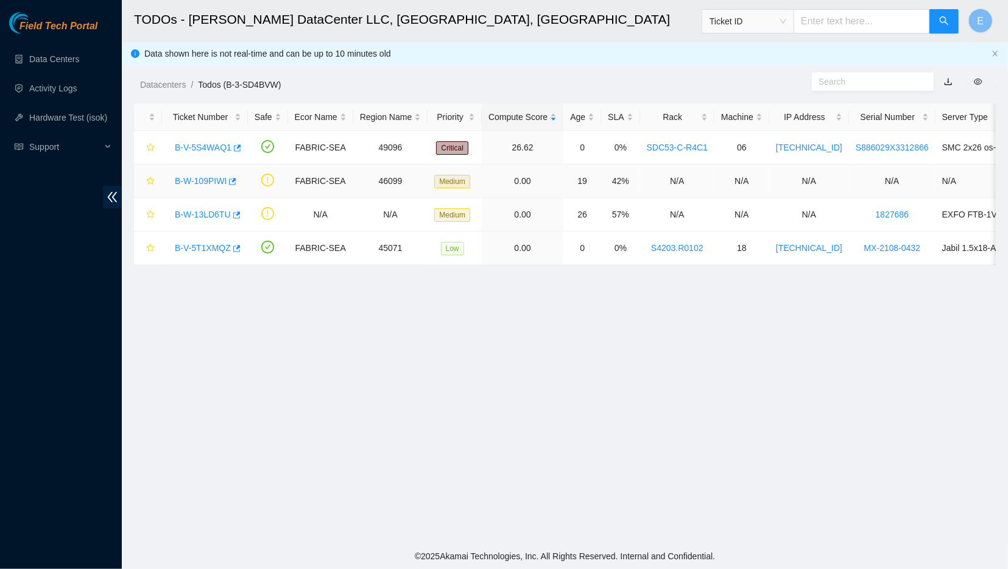
click at [191, 182] on link "B-W-109PIWI" at bounding box center [201, 181] width 52 height 10
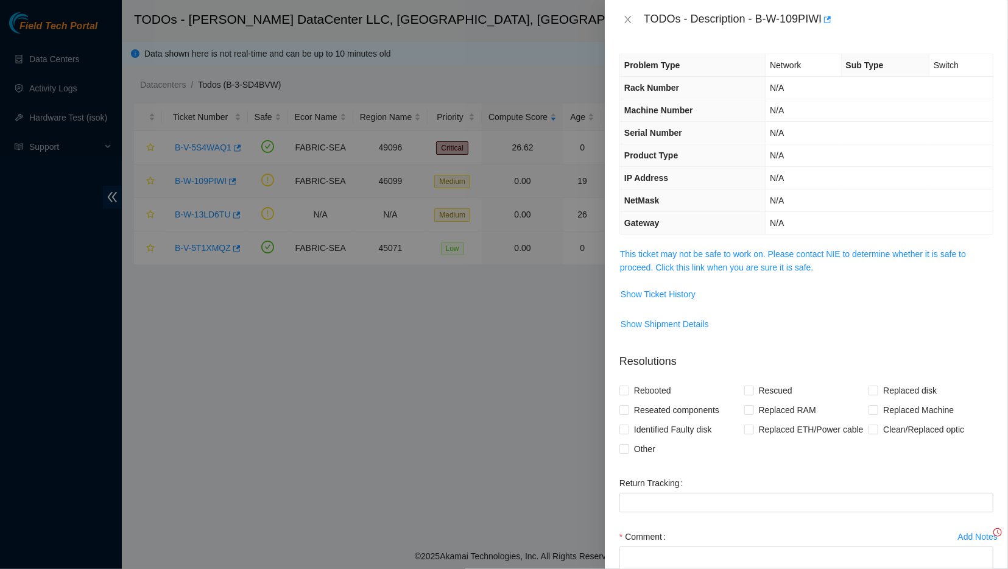
scroll to position [92, 0]
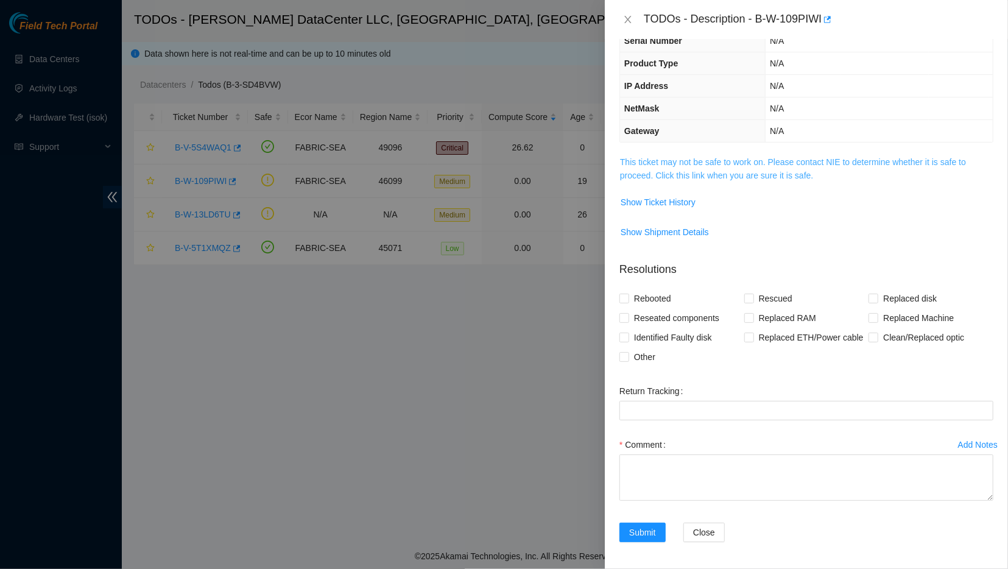
click at [652, 164] on link "This ticket may not be safe to work on. Please contact NIE to determine whether…" at bounding box center [793, 168] width 346 height 23
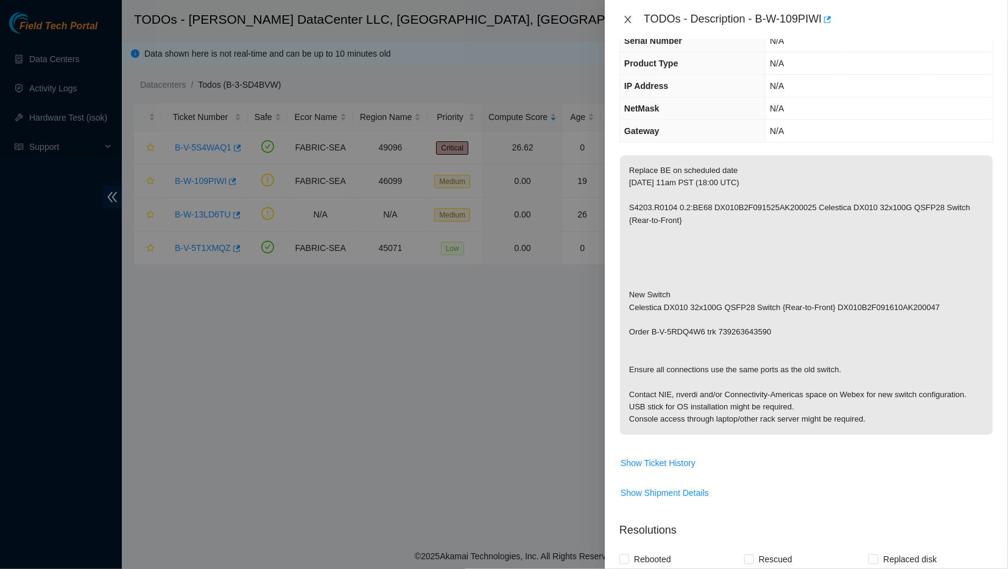
click at [624, 19] on icon "close" at bounding box center [628, 20] width 10 height 10
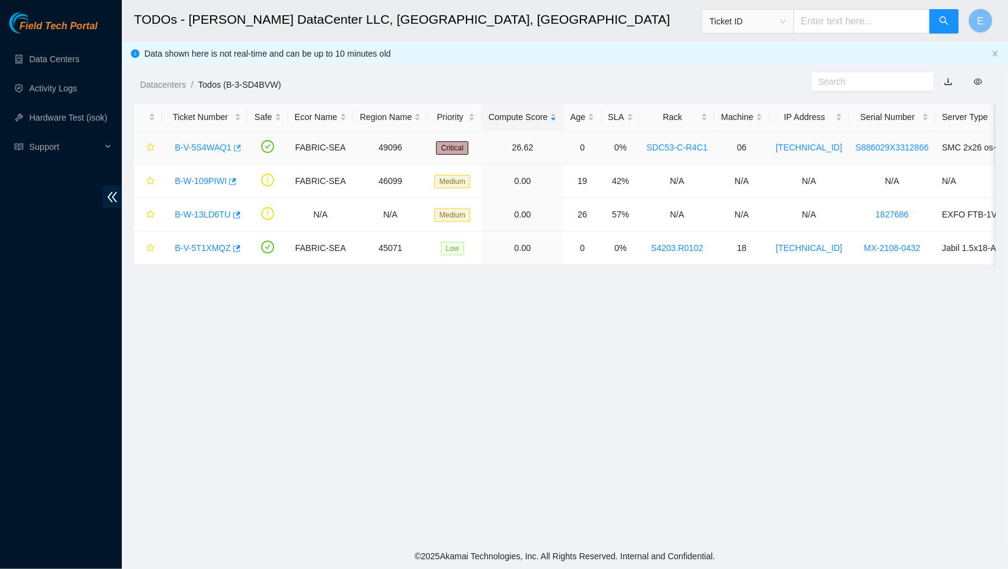
scroll to position [96, 0]
click at [191, 214] on link "B-W-13LD6TU" at bounding box center [203, 214] width 56 height 10
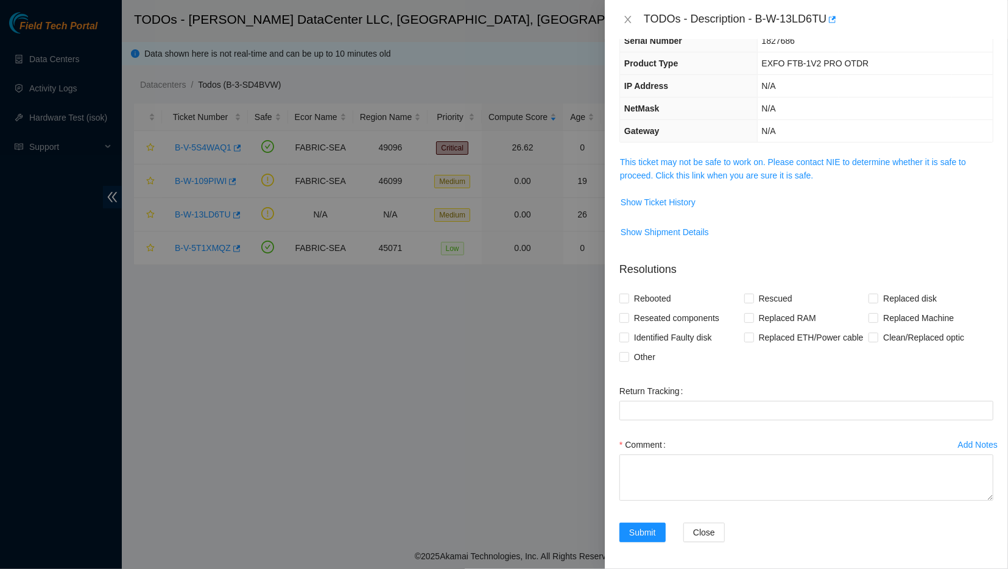
click at [643, 183] on td "This ticket may not be safe to work on. Please contact NIE to determine whether…" at bounding box center [806, 173] width 374 height 37
click at [645, 172] on link "This ticket may not be safe to work on. Please contact NIE to determine whether…" at bounding box center [793, 168] width 346 height 23
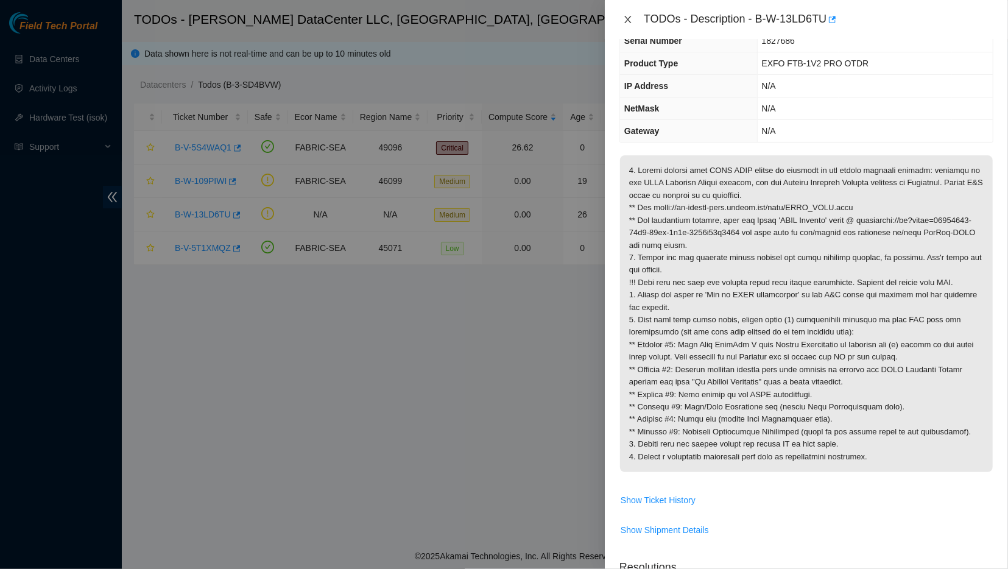
click at [625, 21] on icon "close" at bounding box center [627, 19] width 7 height 7
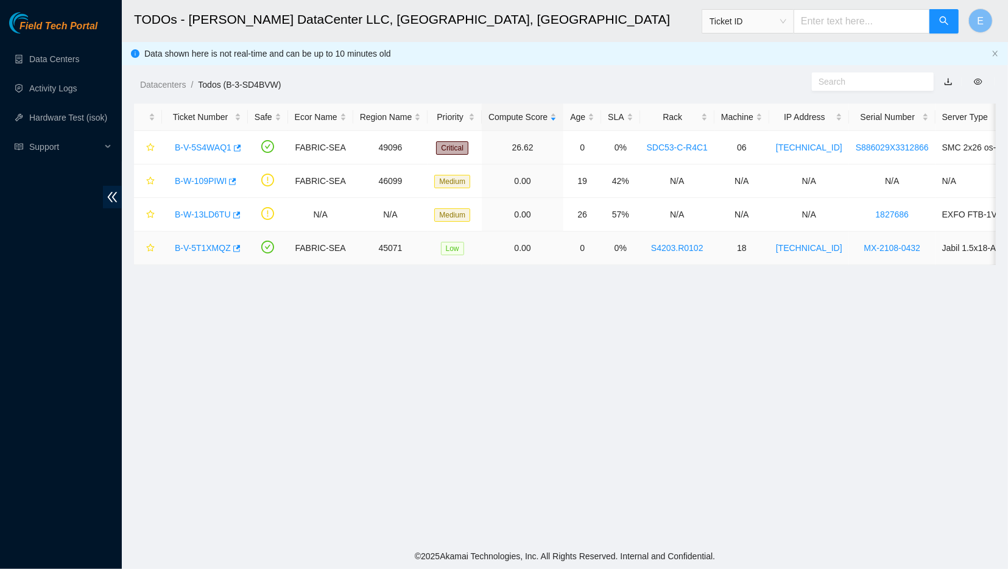
click at [199, 249] on link "B-V-5T1XMQZ" at bounding box center [203, 248] width 56 height 10
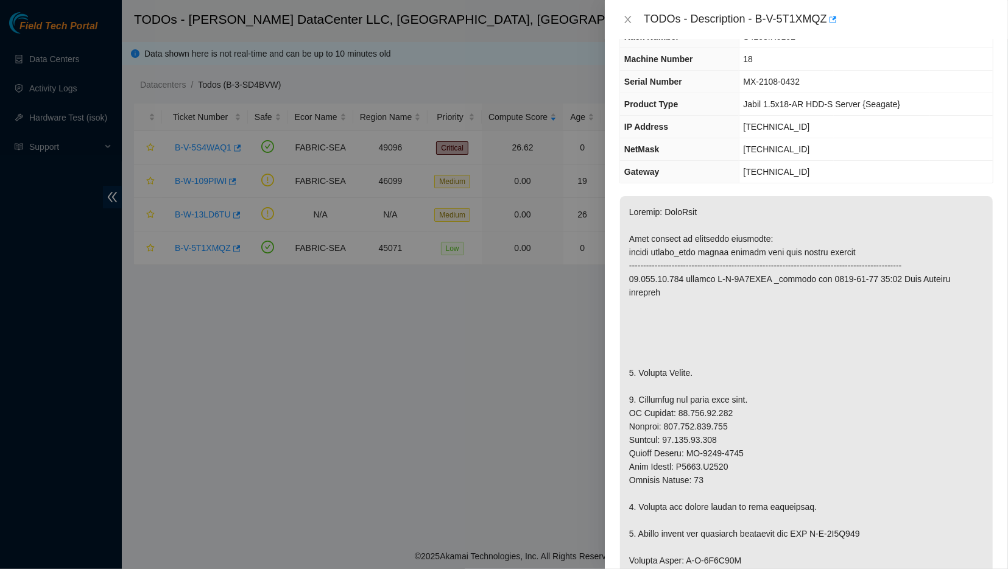
scroll to position [0, 0]
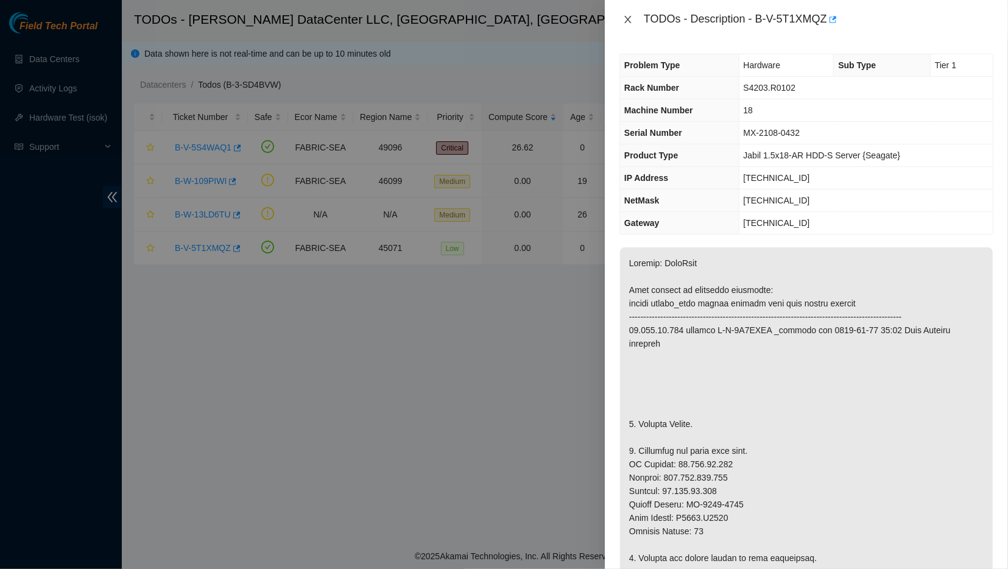
click at [627, 23] on icon "close" at bounding box center [628, 20] width 10 height 10
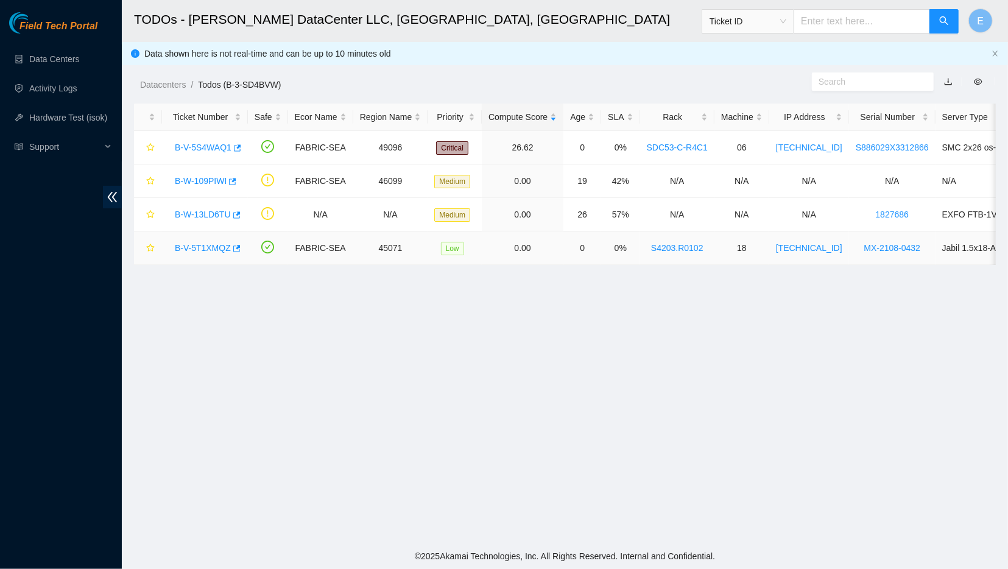
click at [210, 246] on link "B-V-5T1XMQZ" at bounding box center [203, 248] width 56 height 10
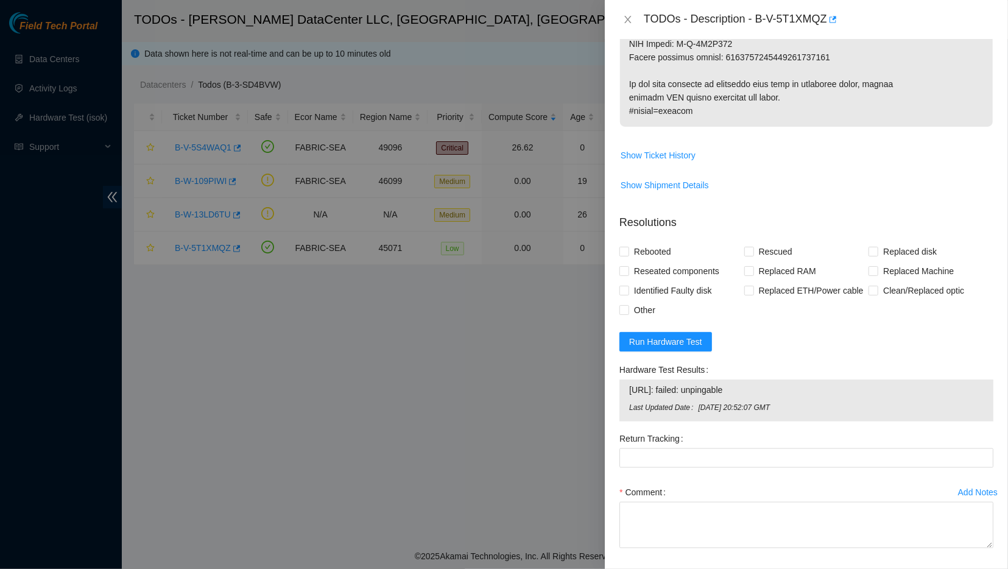
scroll to position [883, 0]
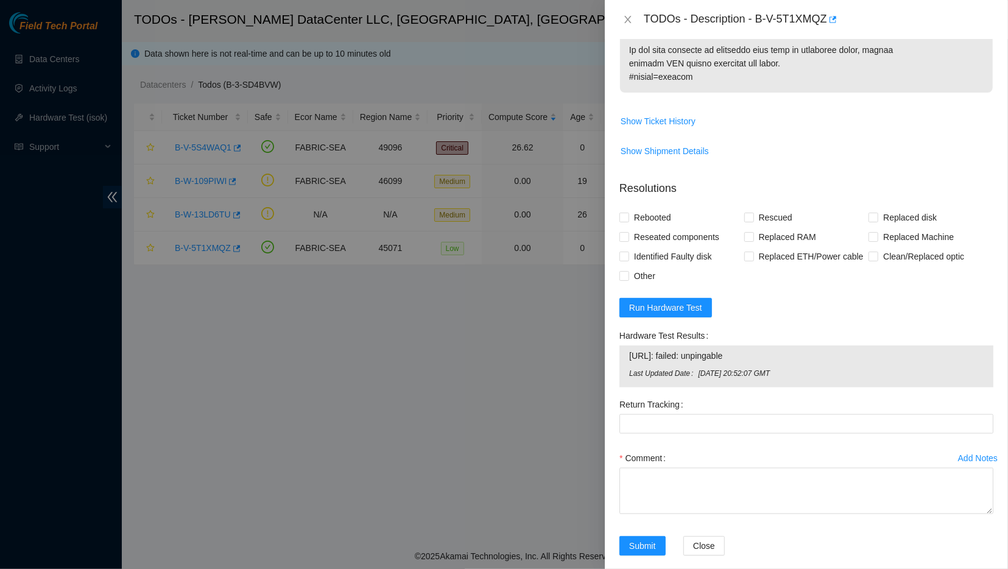
click at [507, 393] on div at bounding box center [504, 284] width 1008 height 569
click at [628, 18] on icon "close" at bounding box center [628, 20] width 10 height 10
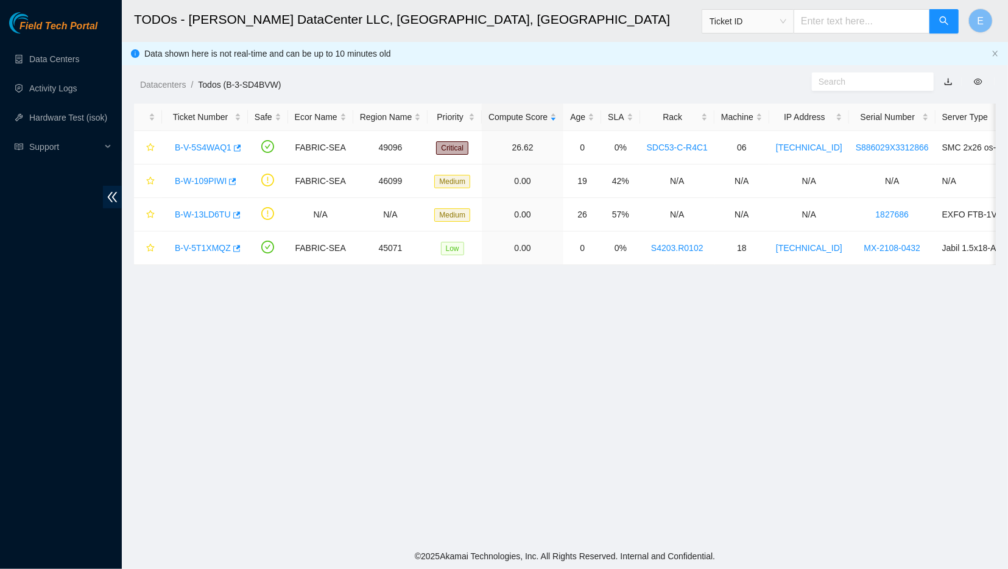
scroll to position [96, 0]
click at [87, 150] on span "Support" at bounding box center [65, 147] width 72 height 24
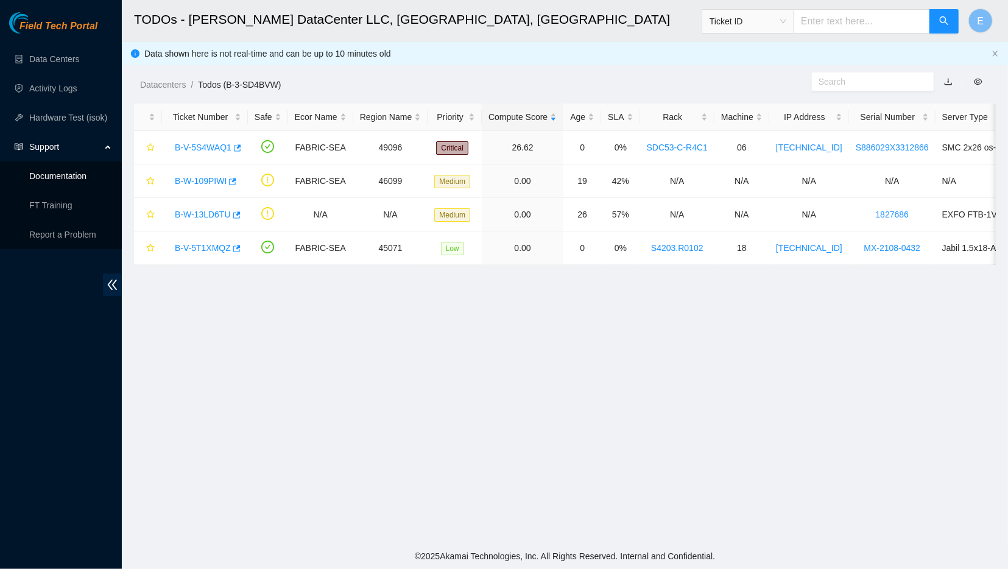
click at [46, 177] on link "Documentation" at bounding box center [57, 176] width 57 height 10
